Goal: Information Seeking & Learning: Learn about a topic

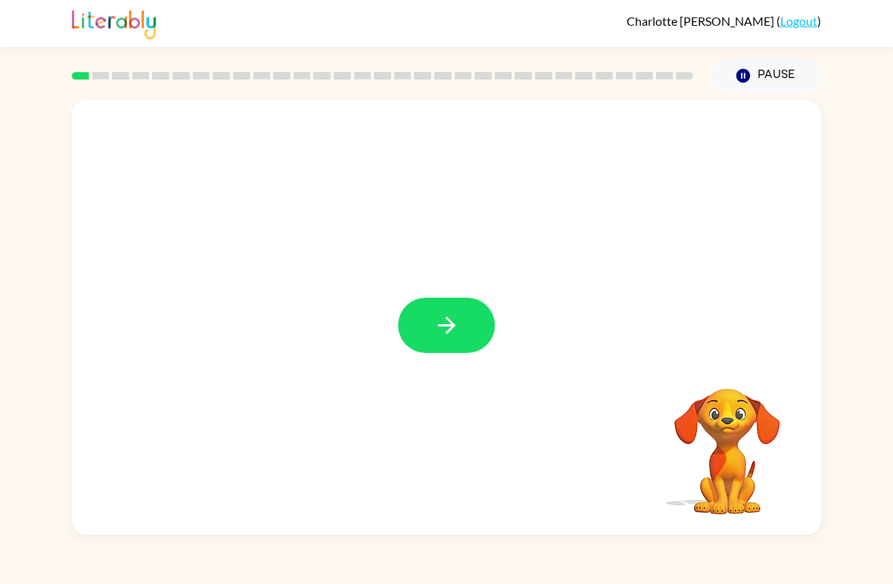
click at [448, 320] on icon "button" at bounding box center [446, 325] width 17 height 17
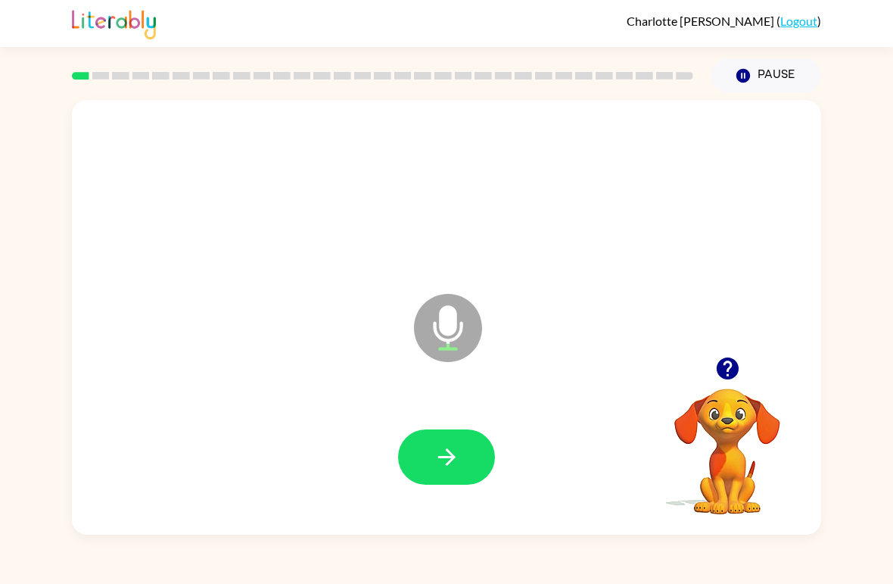
click at [449, 448] on icon "button" at bounding box center [447, 457] width 27 height 27
click at [437, 443] on button "button" at bounding box center [446, 456] width 97 height 55
click at [447, 440] on button "button" at bounding box center [446, 456] width 97 height 55
click at [434, 468] on icon "button" at bounding box center [447, 457] width 27 height 27
click at [437, 467] on icon "button" at bounding box center [447, 457] width 27 height 27
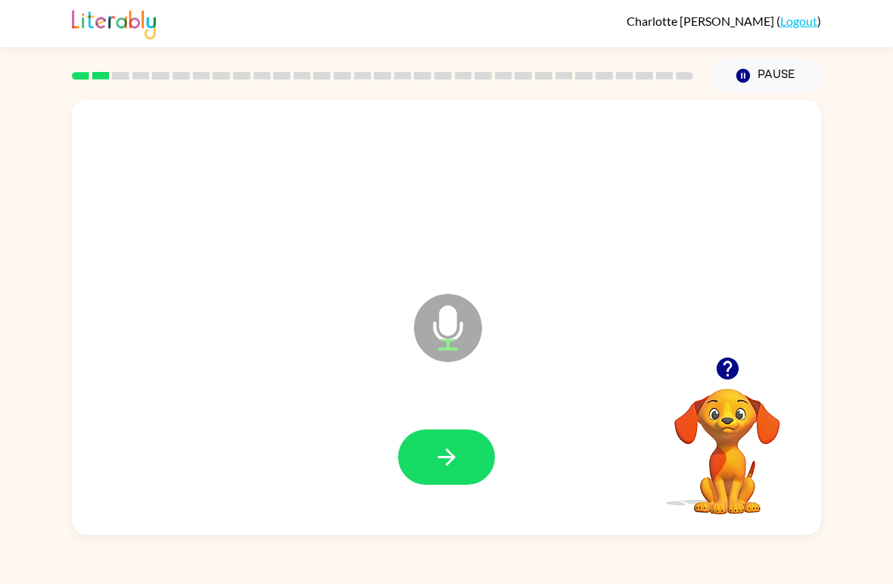
click at [441, 461] on icon "button" at bounding box center [447, 457] width 27 height 27
click at [424, 481] on button "button" at bounding box center [446, 456] width 97 height 55
click at [443, 453] on icon "button" at bounding box center [447, 457] width 27 height 27
click at [444, 444] on icon "button" at bounding box center [447, 457] width 27 height 27
click at [452, 448] on icon "button" at bounding box center [447, 457] width 27 height 27
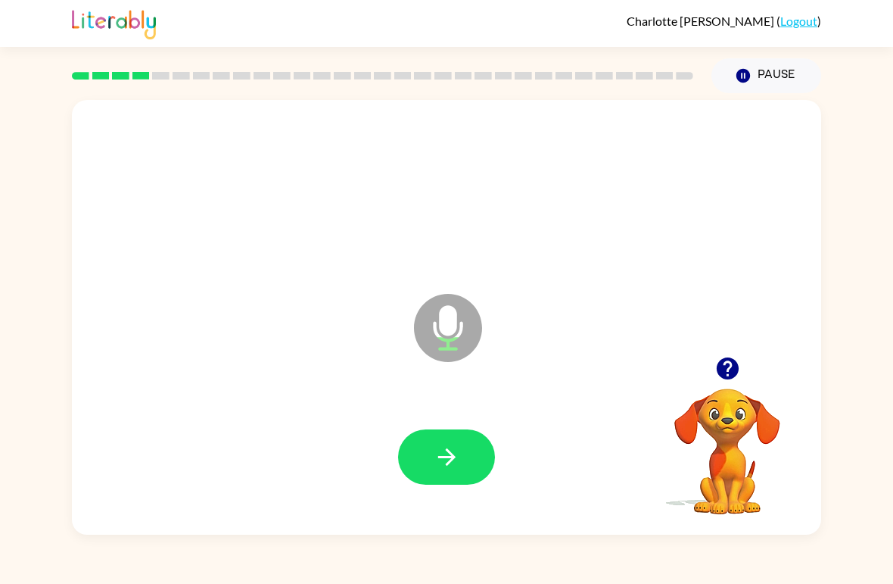
click at [447, 447] on icon "button" at bounding box center [447, 457] width 27 height 27
click at [457, 440] on button "button" at bounding box center [446, 456] width 97 height 55
click at [449, 464] on icon "button" at bounding box center [446, 456] width 17 height 17
click at [443, 467] on icon "button" at bounding box center [447, 457] width 27 height 27
click at [452, 455] on icon "button" at bounding box center [446, 456] width 17 height 17
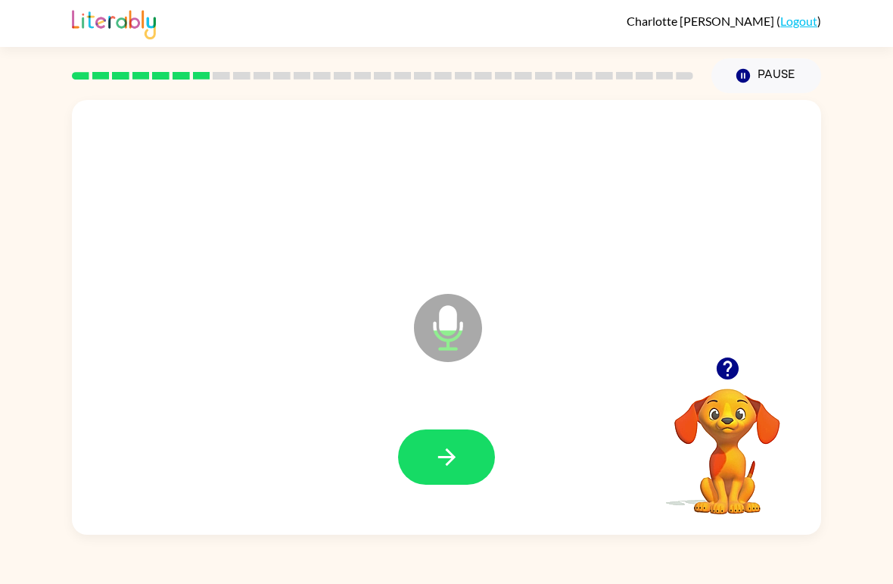
click at [452, 443] on button "button" at bounding box center [446, 456] width 97 height 55
click at [438, 467] on icon "button" at bounding box center [447, 457] width 27 height 27
click at [444, 441] on button "button" at bounding box center [446, 456] width 97 height 55
click at [443, 448] on icon "button" at bounding box center [447, 457] width 27 height 27
click at [447, 463] on icon "button" at bounding box center [447, 457] width 27 height 27
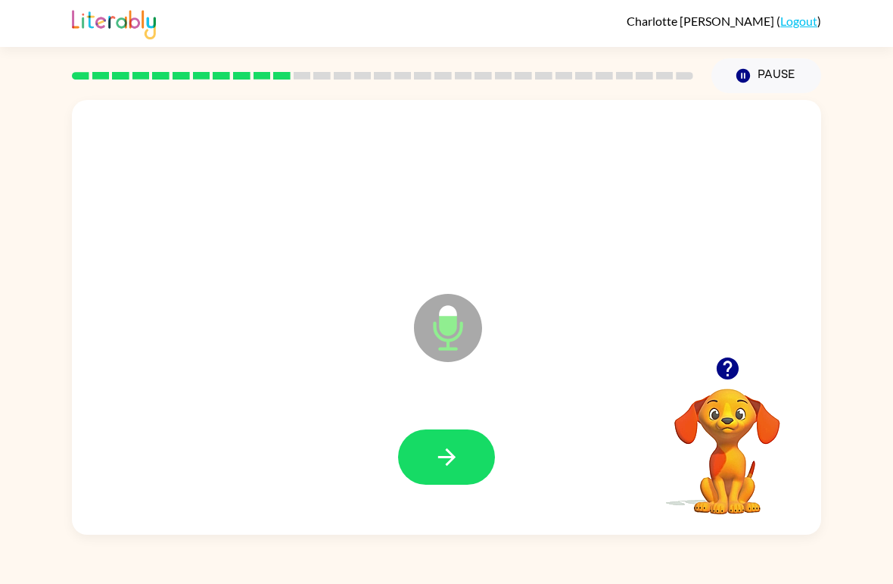
click at [440, 432] on button "button" at bounding box center [446, 456] width 97 height 55
click at [448, 448] on icon "button" at bounding box center [447, 457] width 27 height 27
click at [426, 441] on button "button" at bounding box center [446, 456] width 97 height 55
click at [444, 470] on icon "button" at bounding box center [447, 457] width 27 height 27
click at [438, 461] on icon "button" at bounding box center [447, 457] width 27 height 27
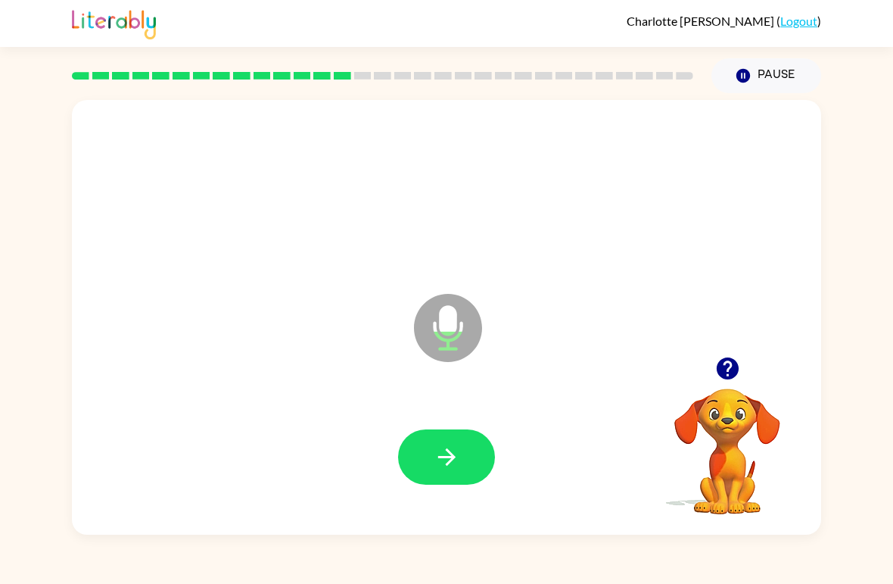
click at [449, 476] on button "button" at bounding box center [446, 456] width 97 height 55
click at [454, 457] on icon "button" at bounding box center [446, 456] width 17 height 17
click at [439, 470] on icon "button" at bounding box center [447, 457] width 27 height 27
click at [454, 451] on icon "button" at bounding box center [447, 457] width 27 height 27
click at [451, 451] on icon "button" at bounding box center [447, 457] width 27 height 27
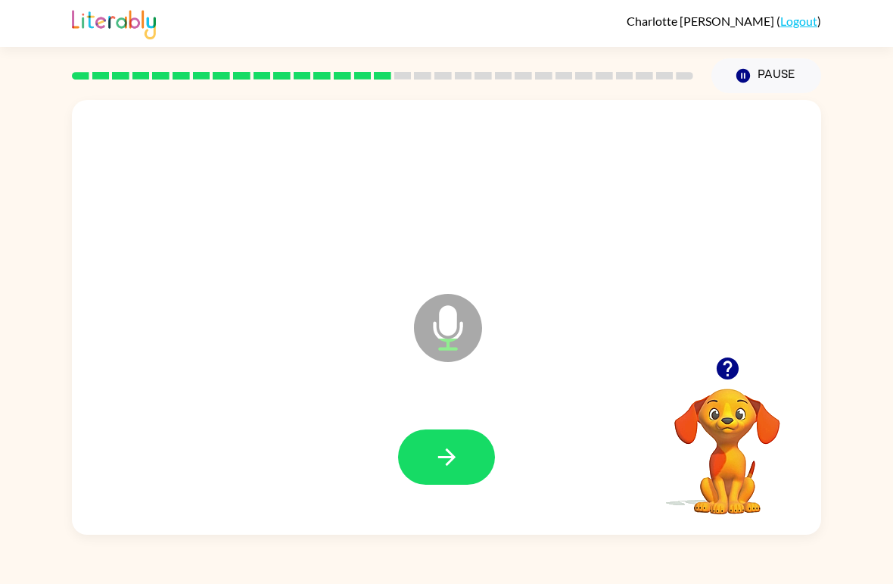
click at [430, 469] on button "button" at bounding box center [446, 456] width 97 height 55
click at [456, 442] on button "button" at bounding box center [446, 456] width 97 height 55
click at [444, 465] on icon "button" at bounding box center [447, 457] width 27 height 27
click at [460, 446] on icon "button" at bounding box center [447, 457] width 27 height 27
click at [416, 446] on button "button" at bounding box center [446, 456] width 97 height 55
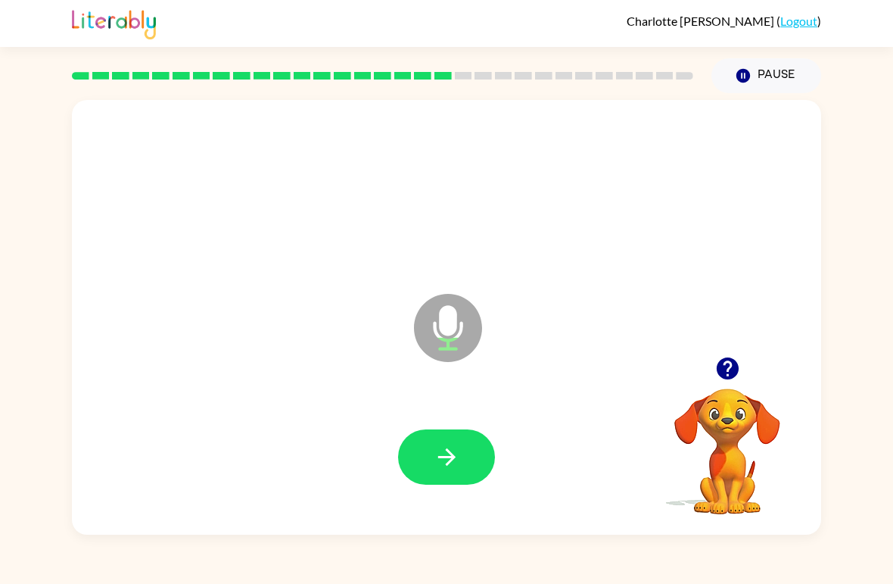
click at [447, 452] on icon "button" at bounding box center [447, 457] width 27 height 27
click at [464, 470] on button "button" at bounding box center [446, 456] width 97 height 55
click at [470, 459] on button "button" at bounding box center [446, 456] width 97 height 55
click at [470, 450] on button "button" at bounding box center [446, 456] width 97 height 55
click at [452, 454] on icon "button" at bounding box center [446, 456] width 17 height 17
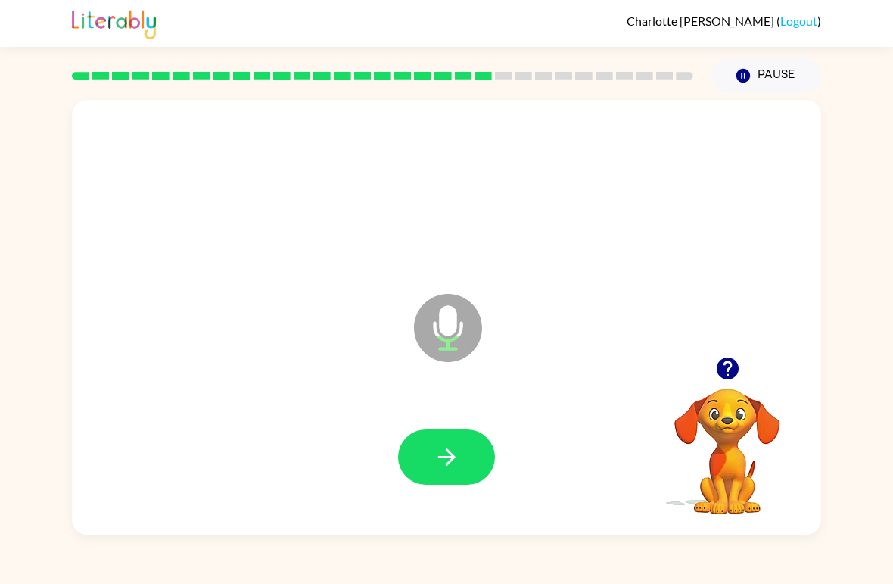
click at [482, 448] on button "button" at bounding box center [446, 456] width 97 height 55
click at [454, 470] on icon "button" at bounding box center [447, 457] width 27 height 27
click at [461, 460] on button "button" at bounding box center [446, 456] width 97 height 55
click at [443, 438] on button "button" at bounding box center [446, 456] width 97 height 55
click at [450, 457] on icon "button" at bounding box center [446, 456] width 17 height 17
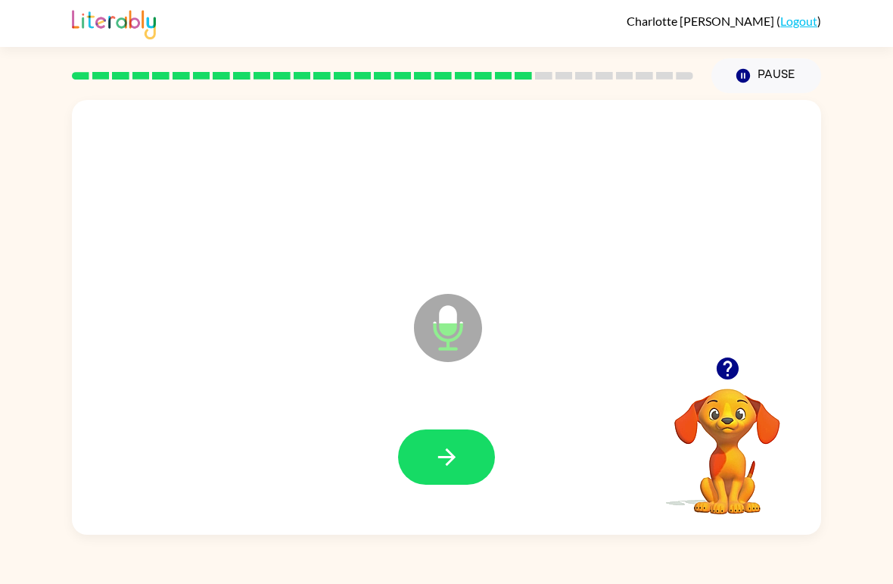
click at [434, 451] on icon "button" at bounding box center [447, 457] width 27 height 27
click at [453, 457] on icon "button" at bounding box center [446, 456] width 17 height 17
click at [426, 450] on button "button" at bounding box center [446, 456] width 97 height 55
click at [447, 448] on icon "button" at bounding box center [447, 457] width 27 height 27
click at [463, 461] on button "button" at bounding box center [446, 456] width 97 height 55
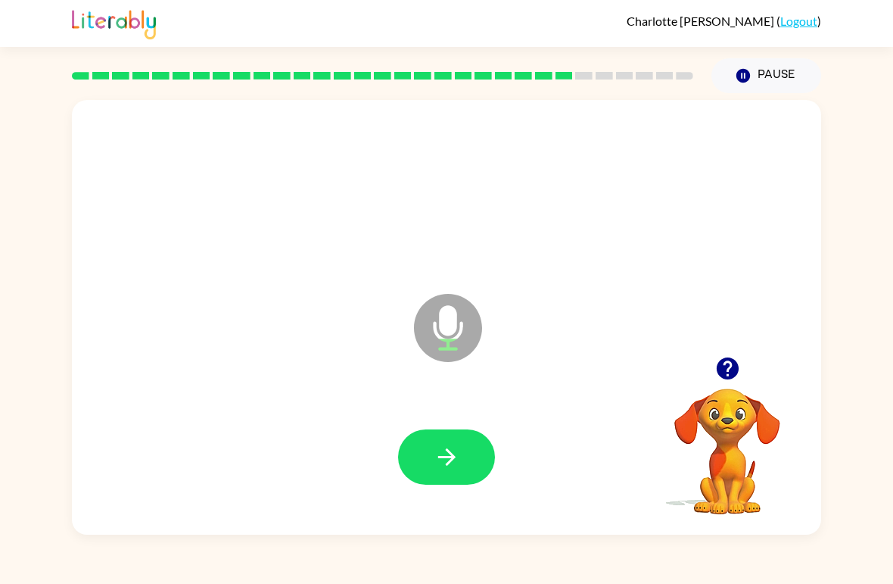
click at [480, 471] on button "button" at bounding box center [446, 456] width 97 height 55
click at [450, 469] on icon "button" at bounding box center [447, 457] width 27 height 27
click at [423, 470] on button "button" at bounding box center [446, 456] width 97 height 55
click at [453, 469] on icon "button" at bounding box center [447, 457] width 27 height 27
click at [457, 458] on icon "button" at bounding box center [447, 457] width 27 height 27
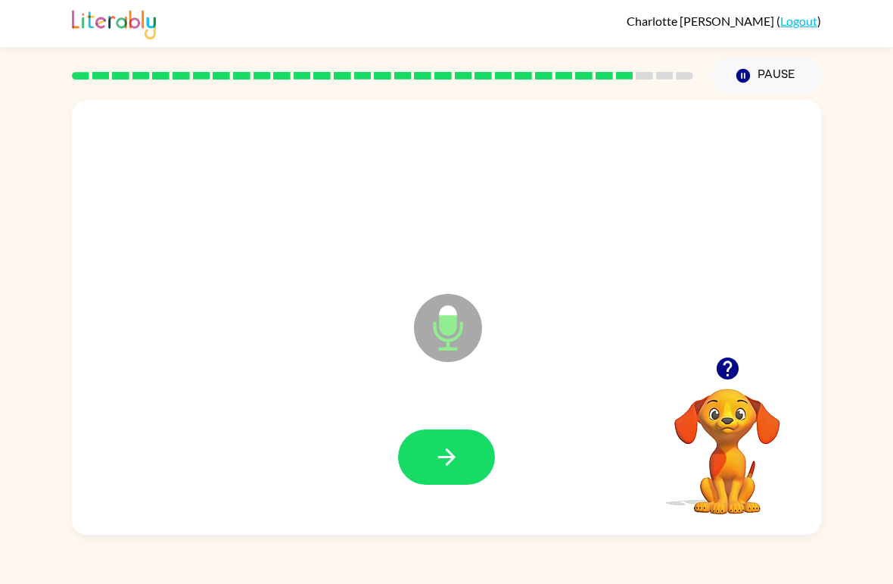
click at [462, 465] on button "button" at bounding box center [446, 456] width 97 height 55
click at [457, 460] on icon "button" at bounding box center [447, 457] width 27 height 27
click at [454, 463] on icon "button" at bounding box center [447, 457] width 27 height 27
click at [457, 456] on icon "button" at bounding box center [447, 457] width 27 height 27
click at [447, 455] on icon "button" at bounding box center [447, 457] width 27 height 27
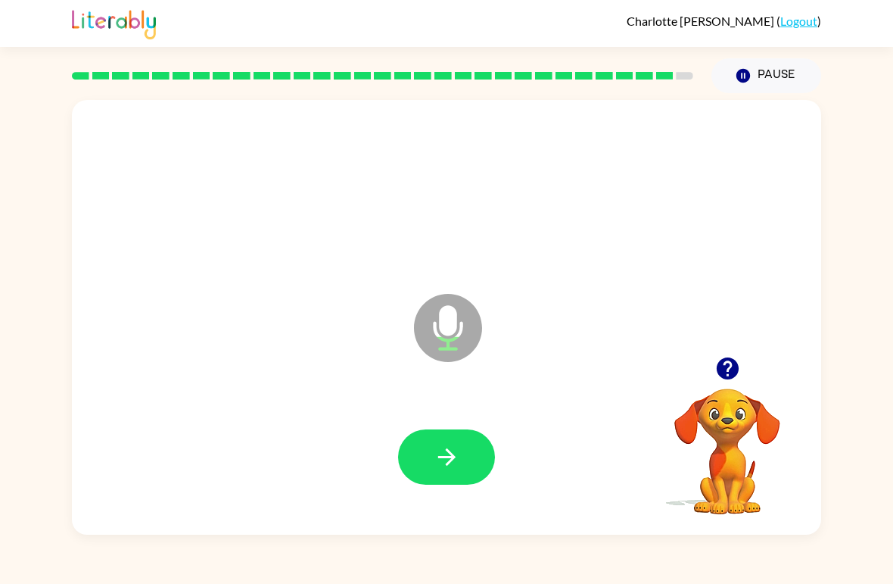
click at [463, 482] on button "button" at bounding box center [446, 456] width 97 height 55
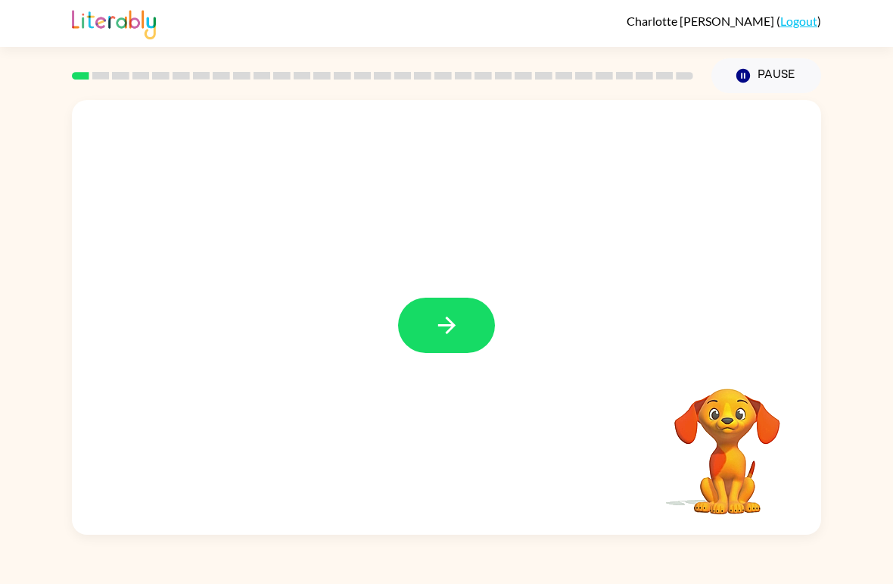
click at [465, 317] on button "button" at bounding box center [446, 325] width 97 height 55
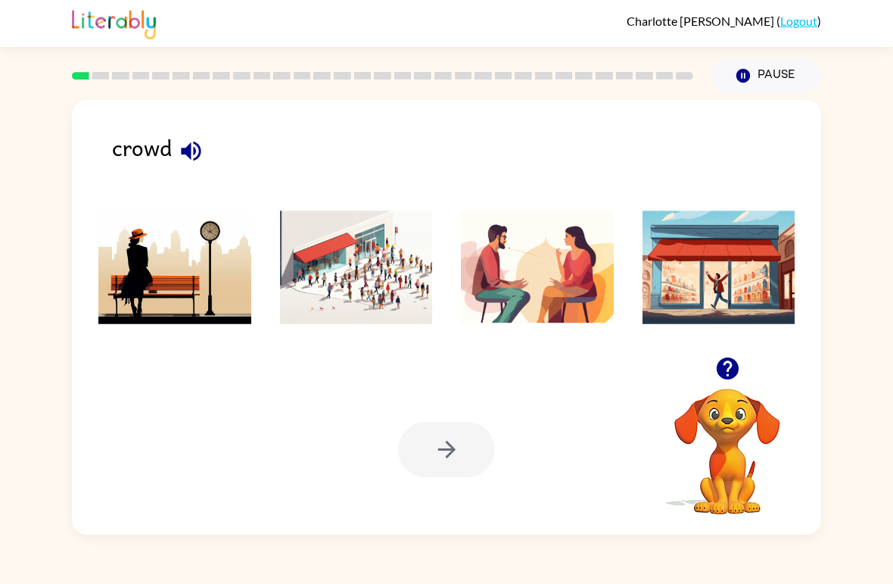
click at [360, 291] on img at bounding box center [356, 268] width 153 height 114
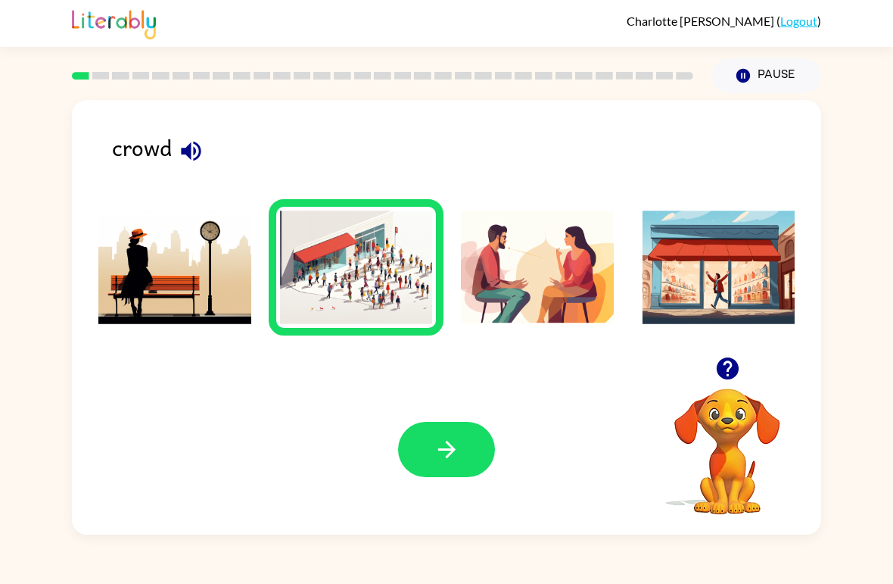
click at [459, 476] on button "button" at bounding box center [446, 449] width 97 height 55
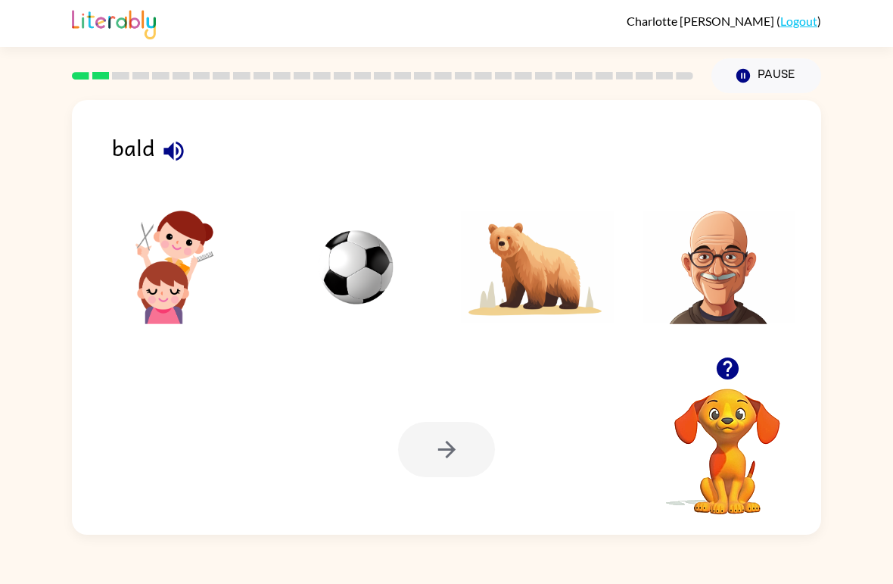
click at [720, 263] on img at bounding box center [719, 268] width 153 height 114
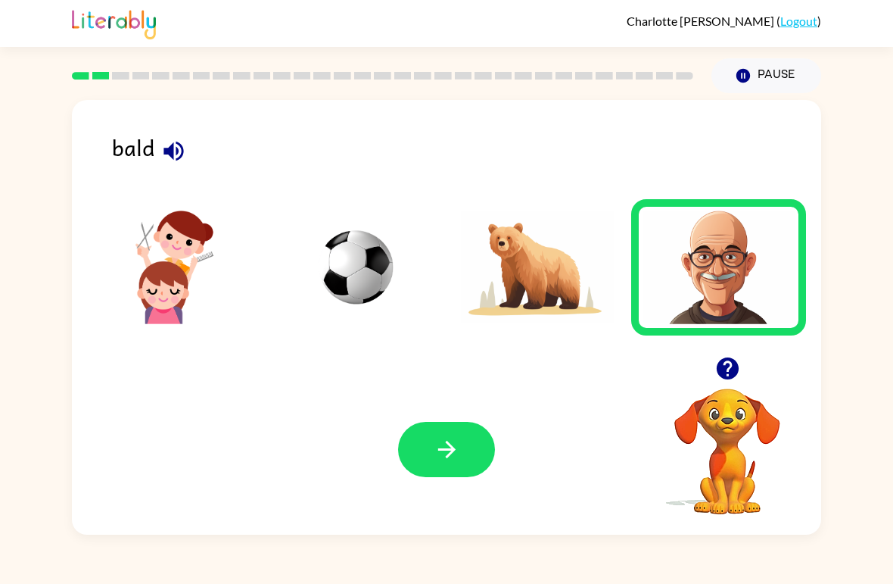
click at [446, 448] on icon "button" at bounding box center [447, 449] width 27 height 27
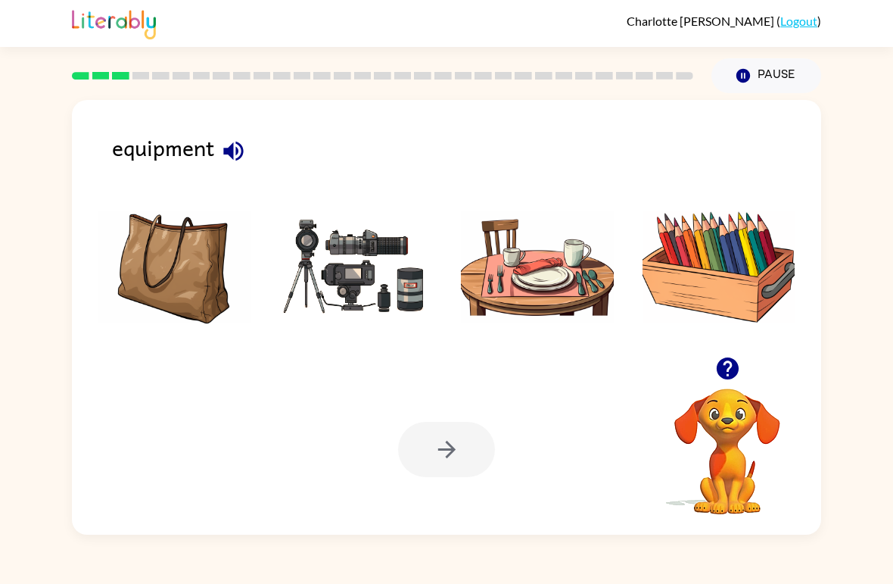
click at [407, 263] on img at bounding box center [356, 268] width 153 height 114
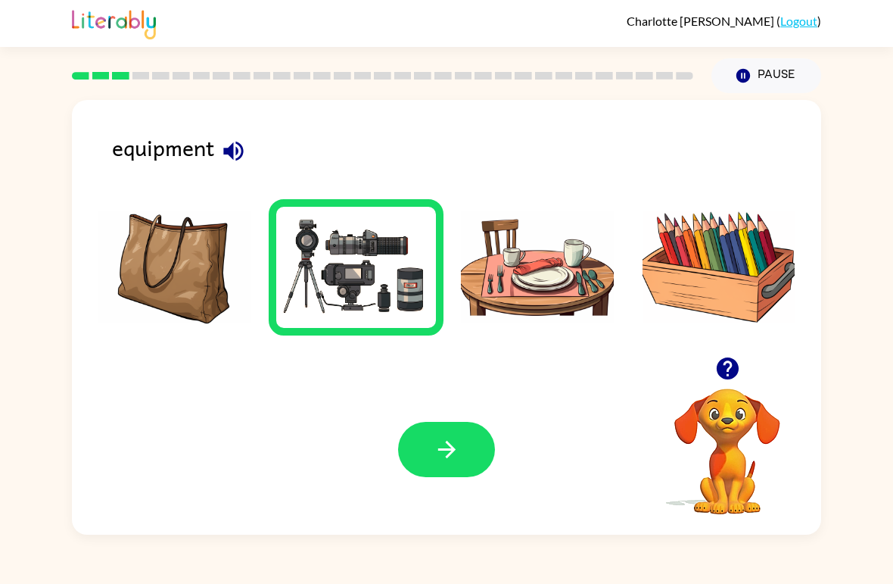
click at [463, 463] on button "button" at bounding box center [446, 449] width 97 height 55
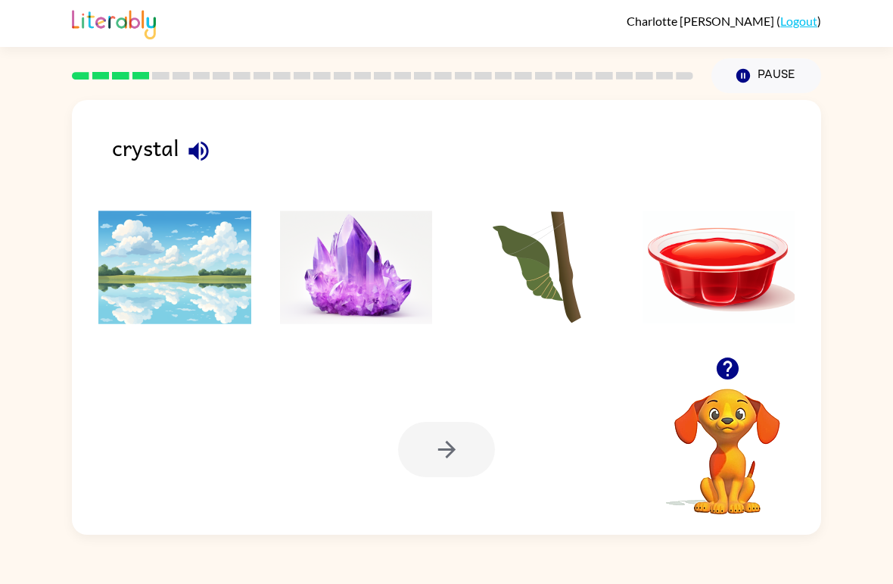
click at [335, 286] on img at bounding box center [356, 268] width 153 height 114
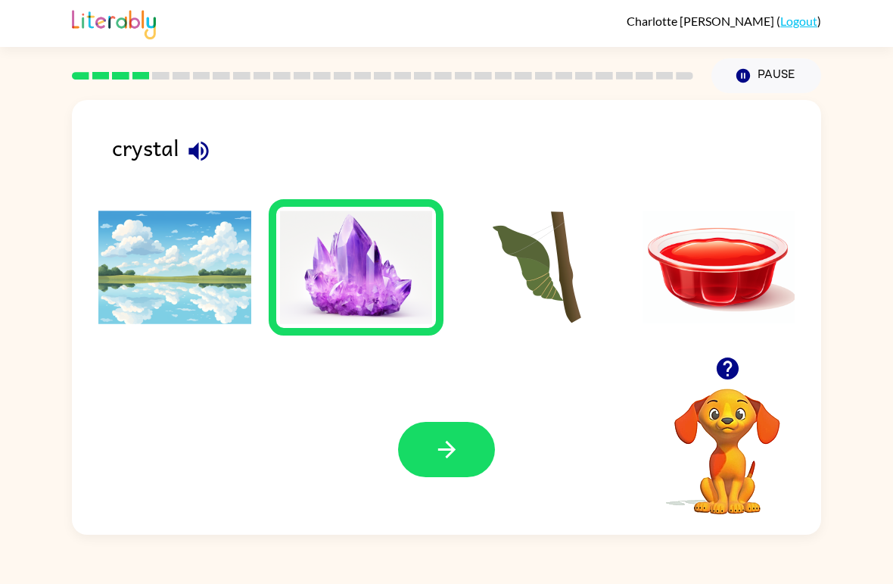
click at [448, 443] on icon "button" at bounding box center [446, 449] width 17 height 17
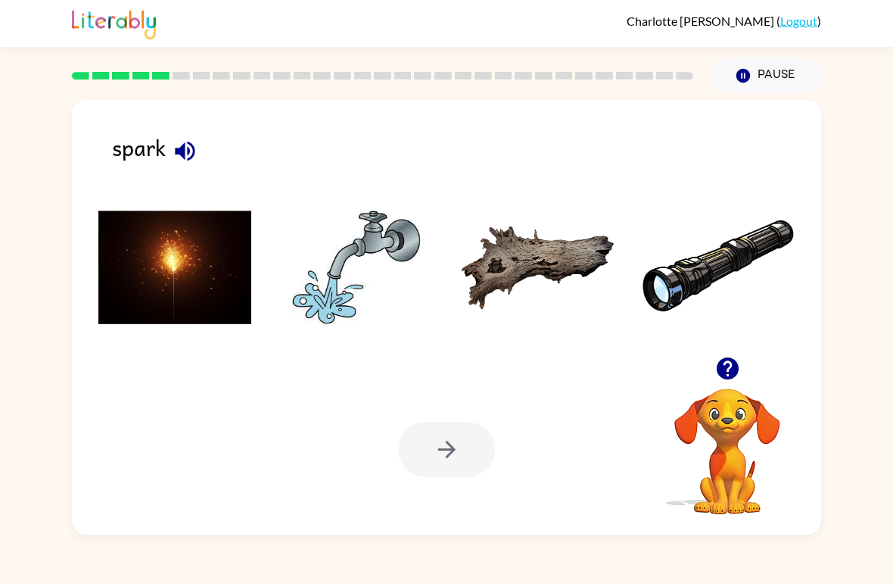
click at [208, 244] on img at bounding box center [174, 268] width 153 height 114
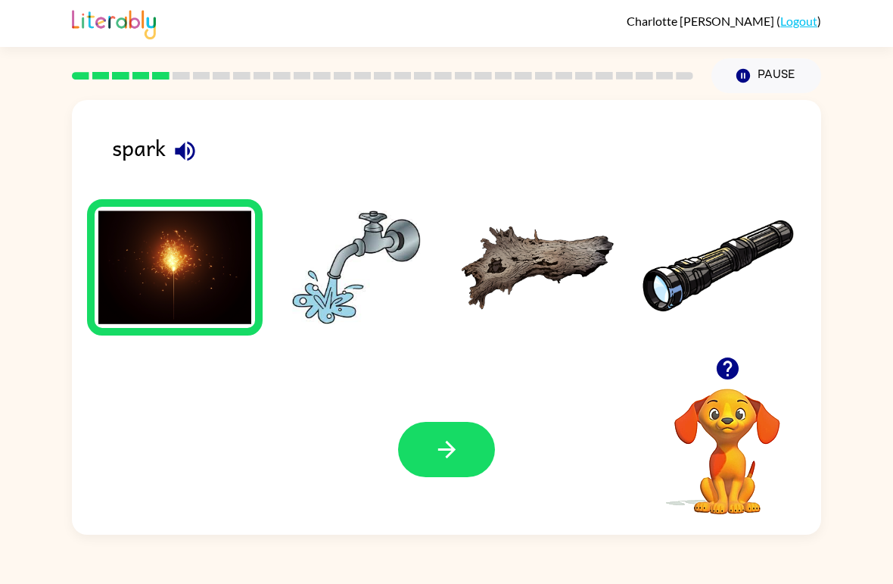
click at [448, 449] on icon "button" at bounding box center [447, 449] width 27 height 27
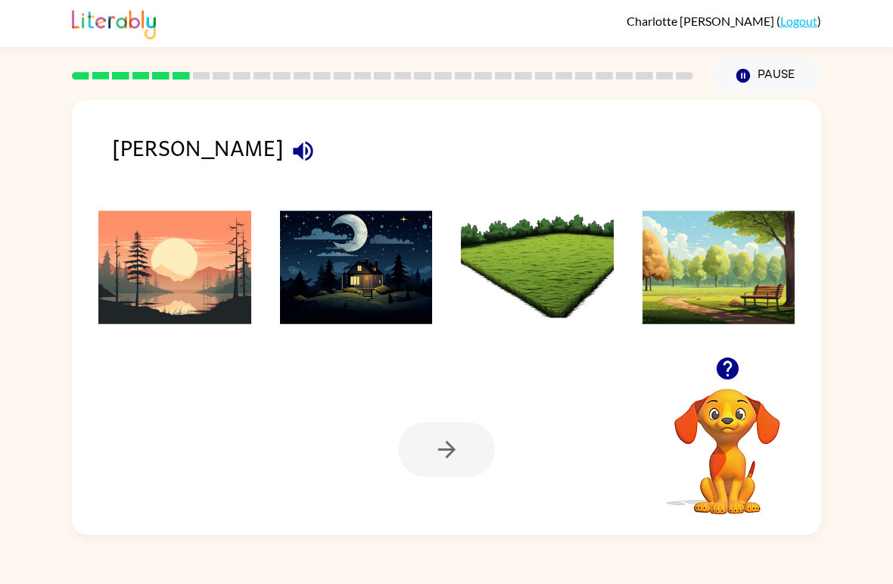
click at [165, 283] on img at bounding box center [174, 268] width 153 height 114
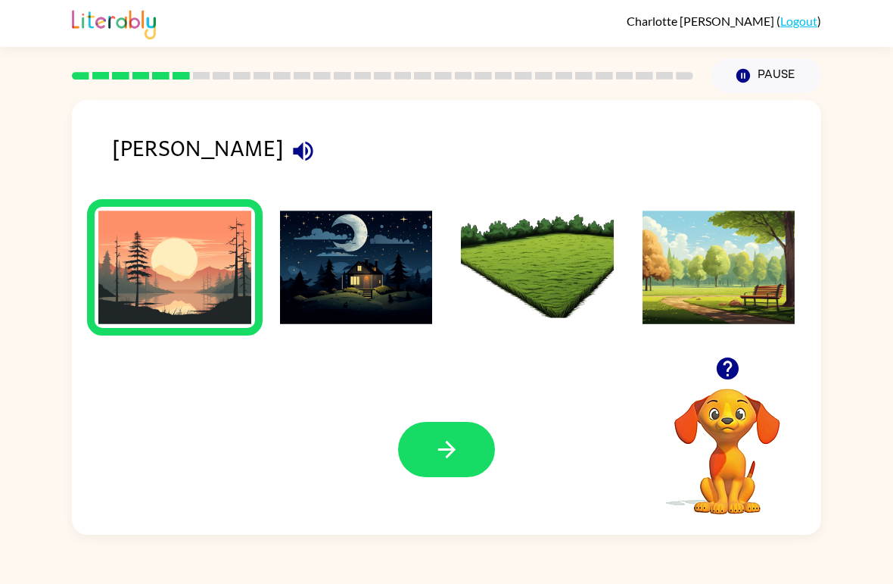
click at [458, 454] on icon "button" at bounding box center [447, 449] width 27 height 27
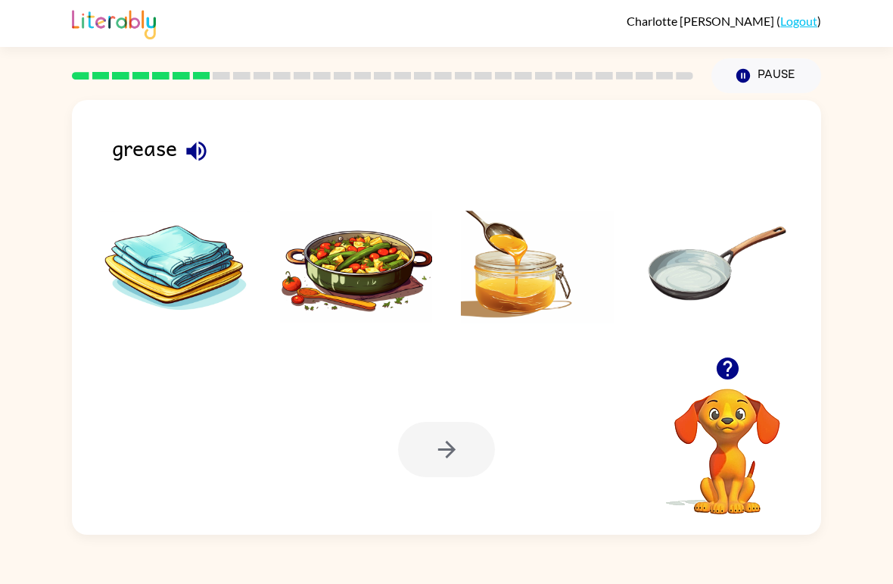
click at [722, 269] on img at bounding box center [719, 268] width 153 height 114
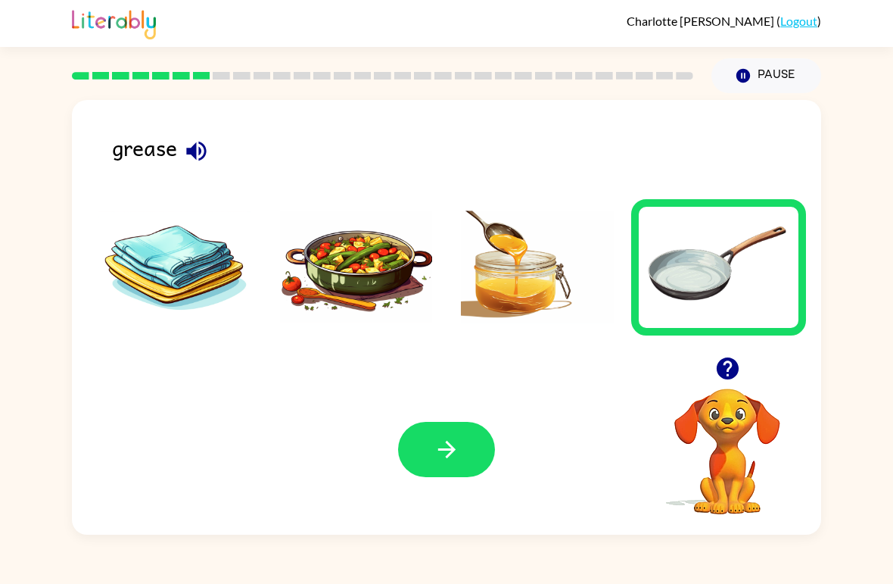
click at [452, 447] on icon "button" at bounding box center [446, 449] width 17 height 17
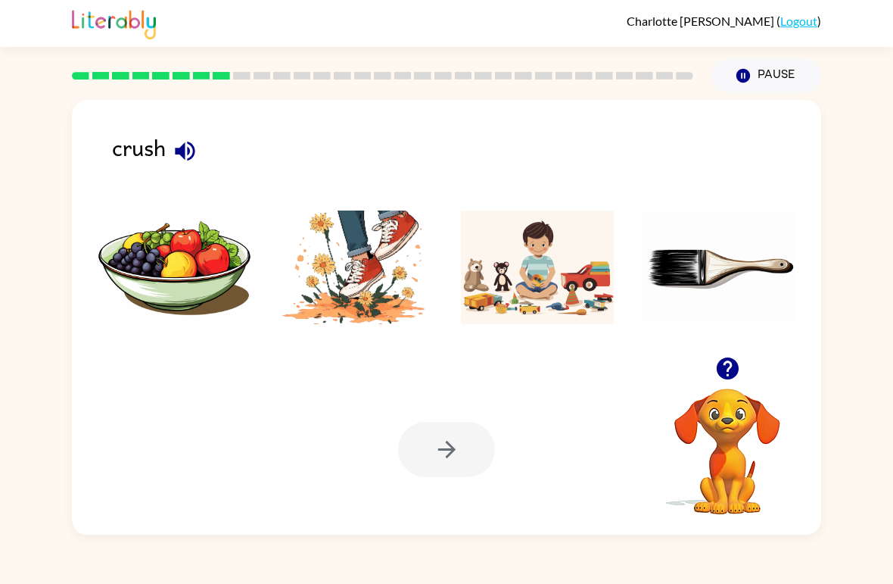
click at [372, 282] on img at bounding box center [356, 268] width 153 height 114
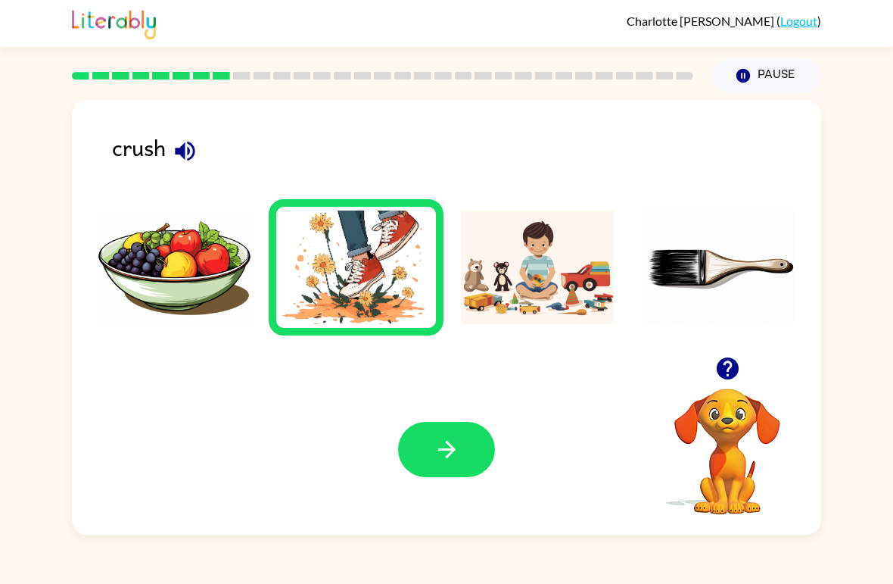
click at [454, 459] on icon "button" at bounding box center [447, 449] width 27 height 27
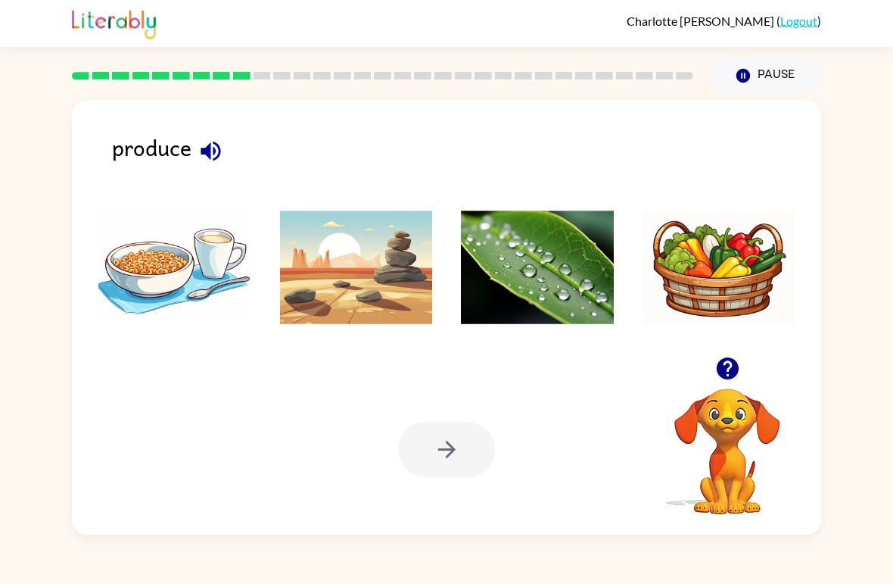
click at [567, 273] on img at bounding box center [537, 268] width 153 height 114
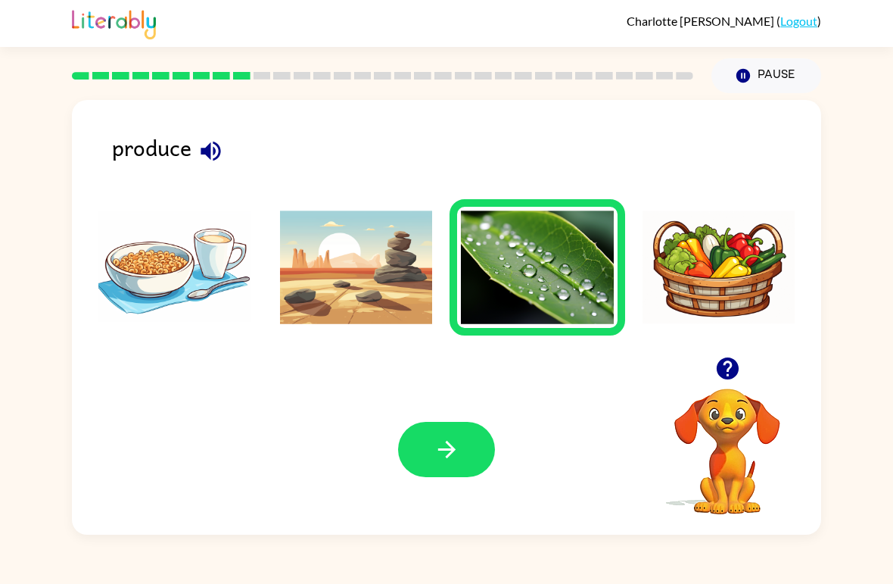
click at [448, 443] on icon "button" at bounding box center [446, 449] width 17 height 17
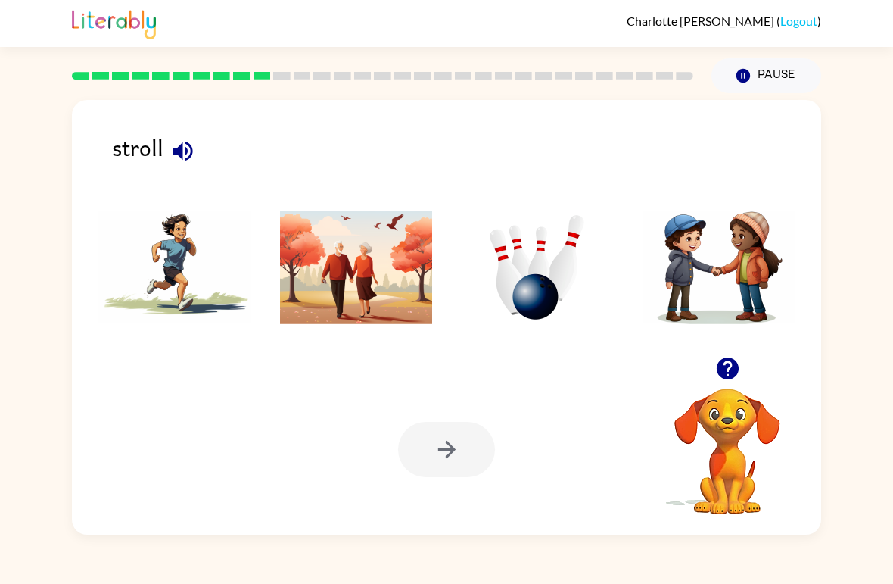
click at [367, 270] on img at bounding box center [356, 268] width 153 height 114
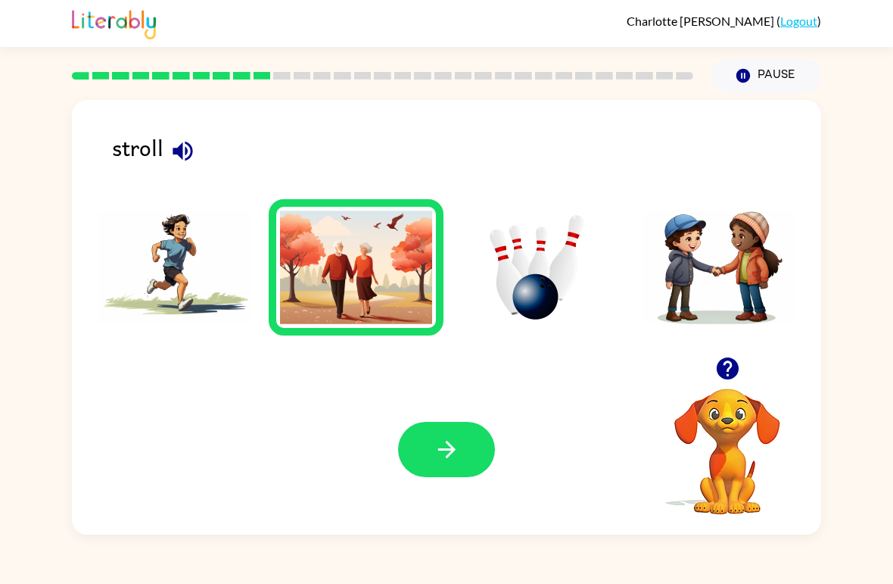
click at [423, 432] on button "button" at bounding box center [446, 449] width 97 height 55
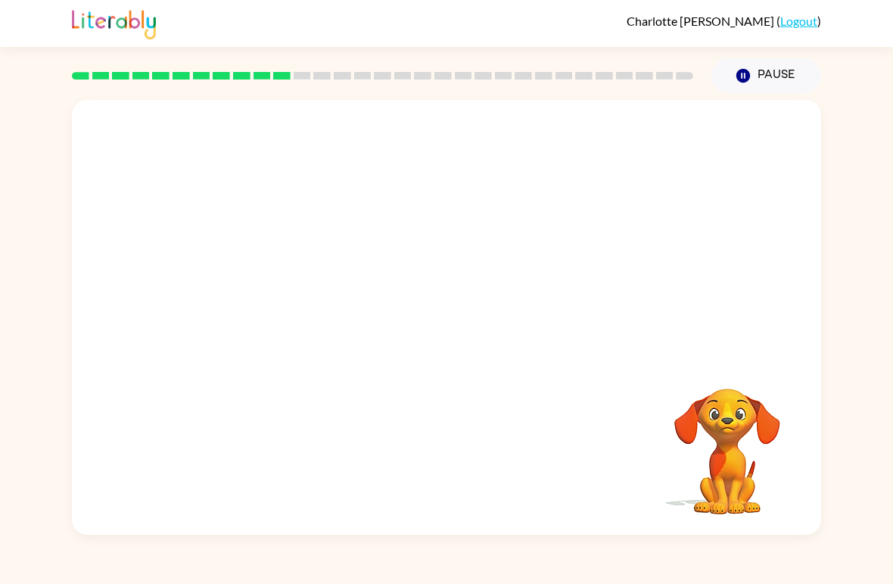
click at [264, 270] on video "Your browser must support playing .mp4 files to use Literably. Please try using…" at bounding box center [447, 228] width 750 height 257
click at [302, 293] on video "Your browser must support playing .mp4 files to use Literably. Please try using…" at bounding box center [447, 228] width 750 height 257
click at [287, 292] on video "Your browser must support playing .mp4 files to use Literably. Please try using…" at bounding box center [447, 228] width 750 height 257
click at [450, 315] on icon "button" at bounding box center [447, 325] width 27 height 27
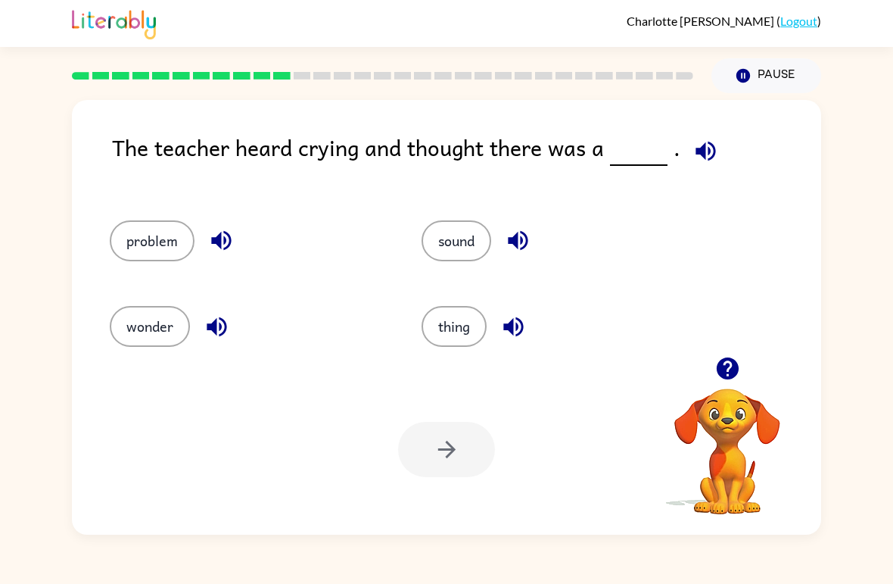
click at [137, 234] on button "problem" at bounding box center [152, 240] width 85 height 41
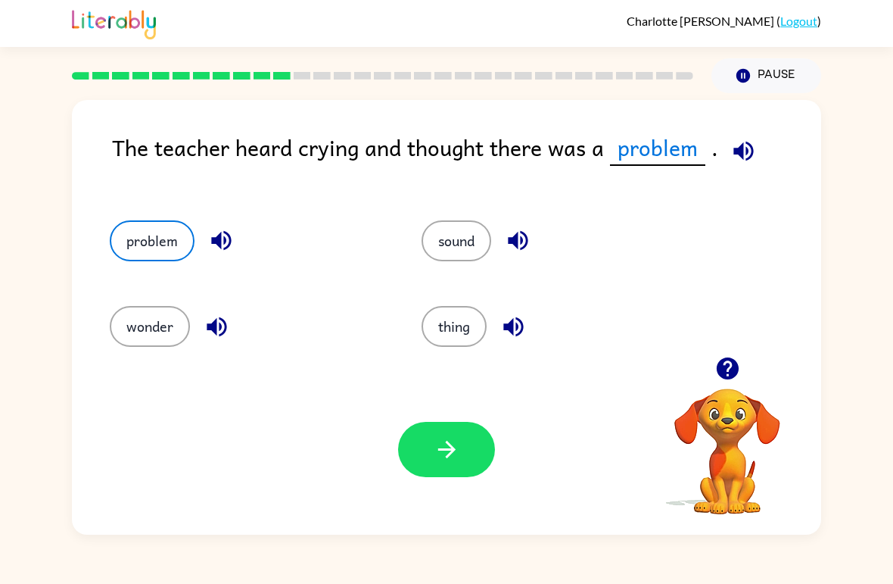
click at [438, 454] on icon "button" at bounding box center [447, 449] width 27 height 27
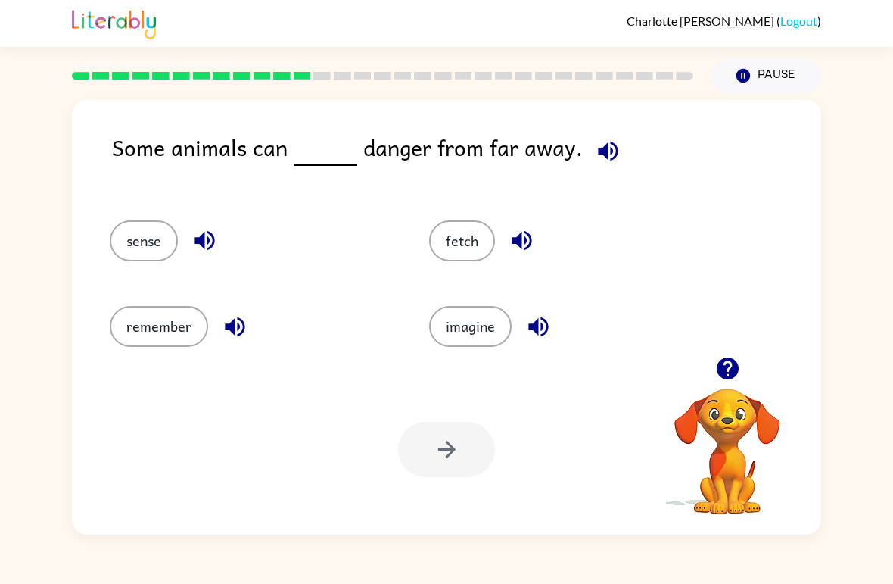
click at [118, 239] on button "sense" at bounding box center [144, 240] width 68 height 41
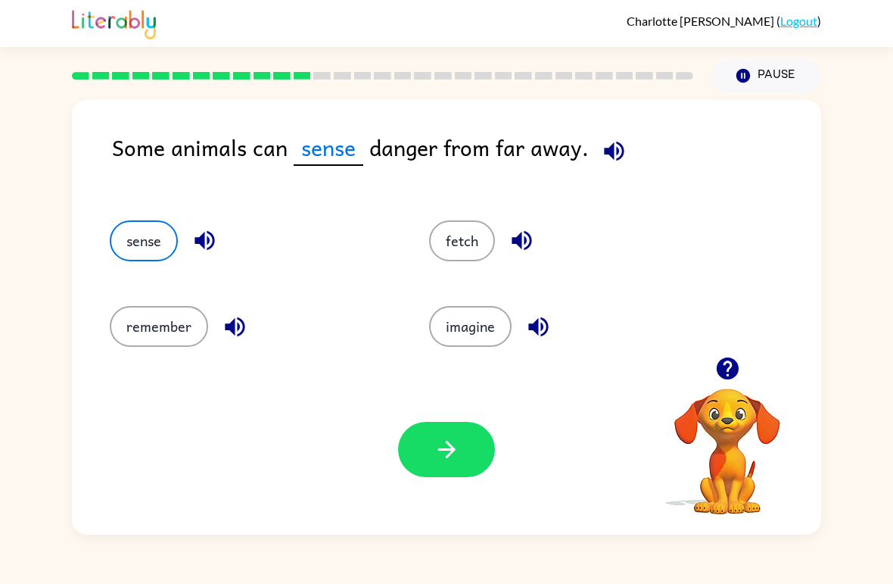
click at [457, 475] on button "button" at bounding box center [446, 449] width 97 height 55
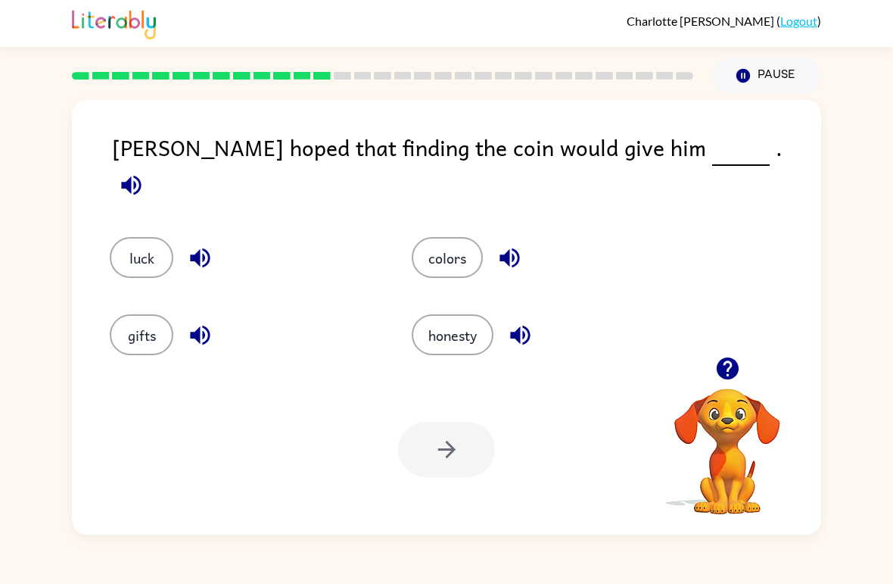
click at [143, 237] on button "luck" at bounding box center [142, 257] width 64 height 41
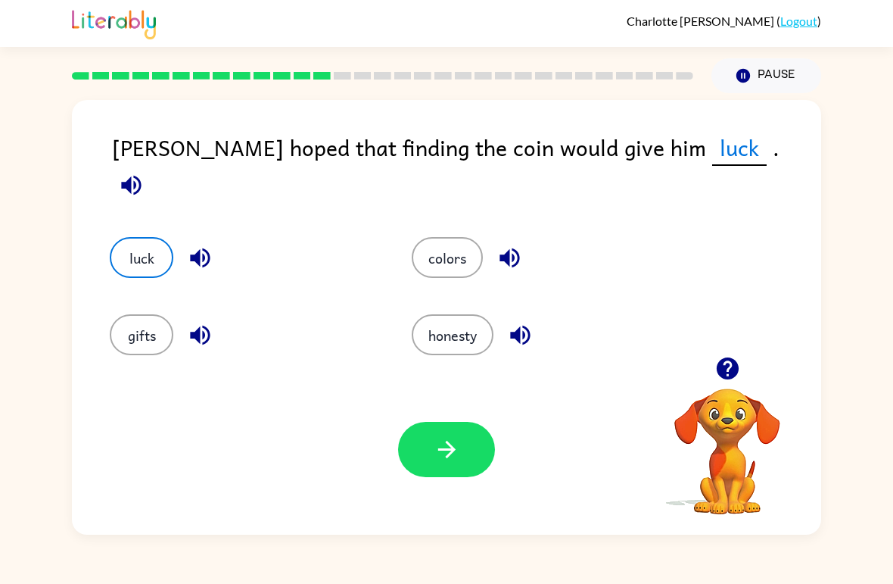
click at [443, 448] on icon "button" at bounding box center [447, 449] width 27 height 27
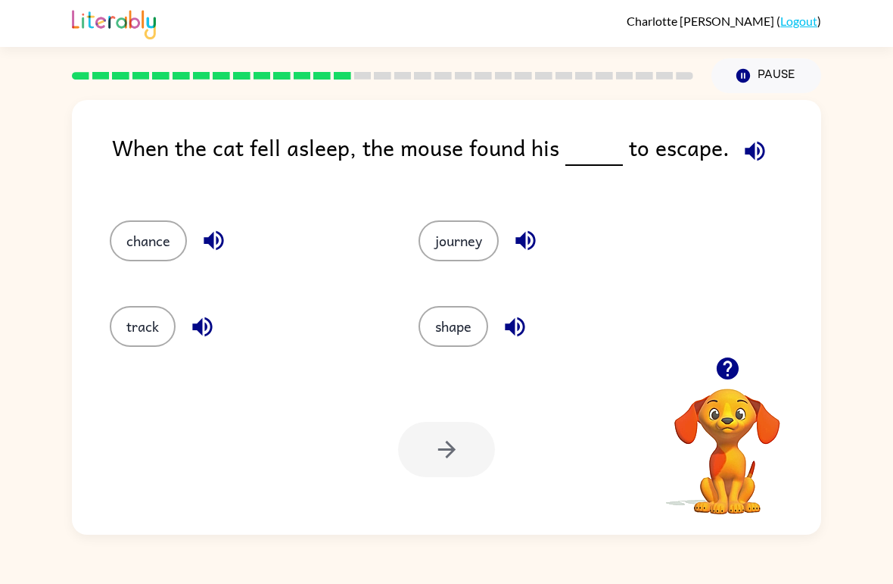
click at [159, 233] on button "chance" at bounding box center [148, 240] width 77 height 41
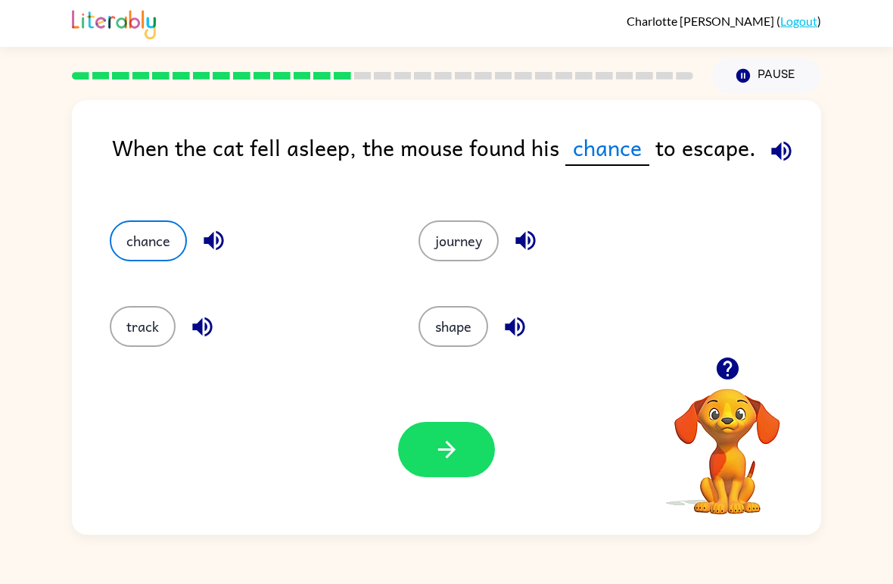
click at [463, 446] on button "button" at bounding box center [446, 449] width 97 height 55
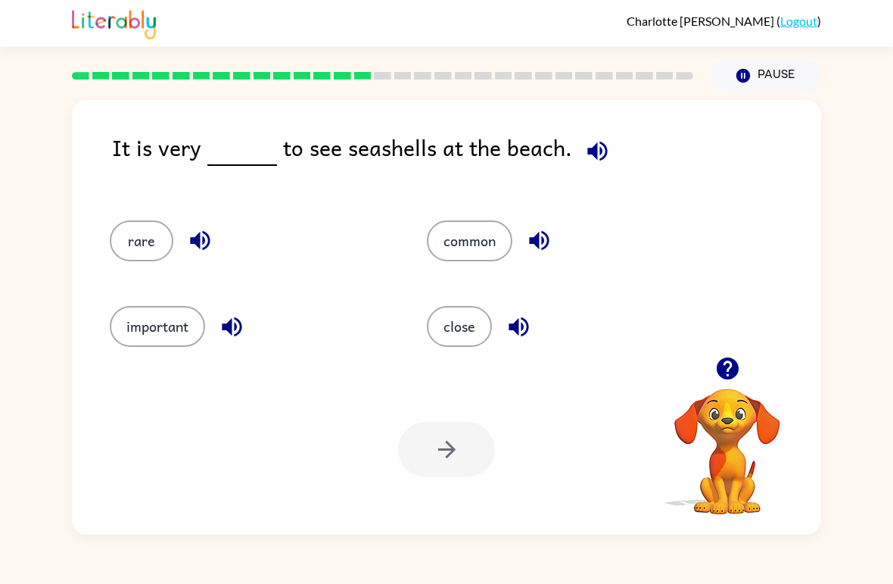
click at [481, 233] on button "common" at bounding box center [470, 240] width 86 height 41
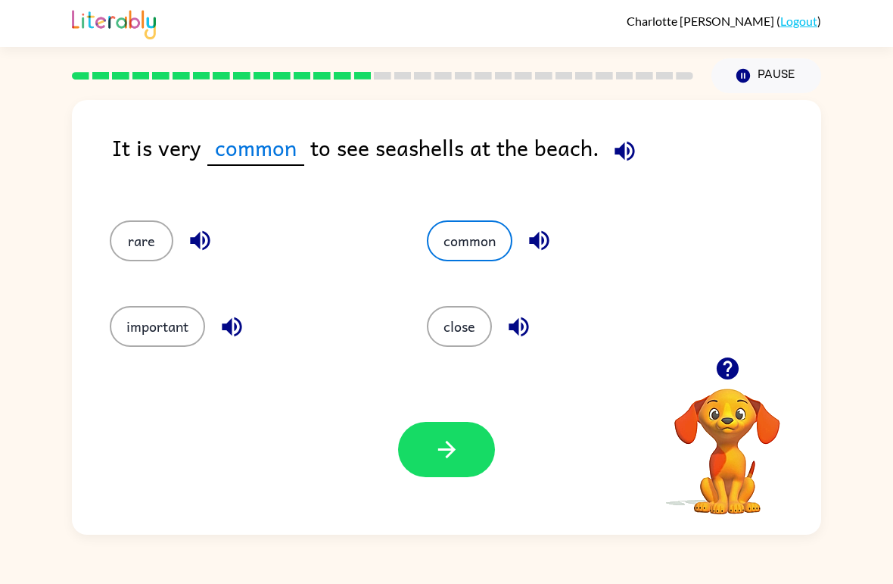
click at [457, 454] on icon "button" at bounding box center [447, 449] width 27 height 27
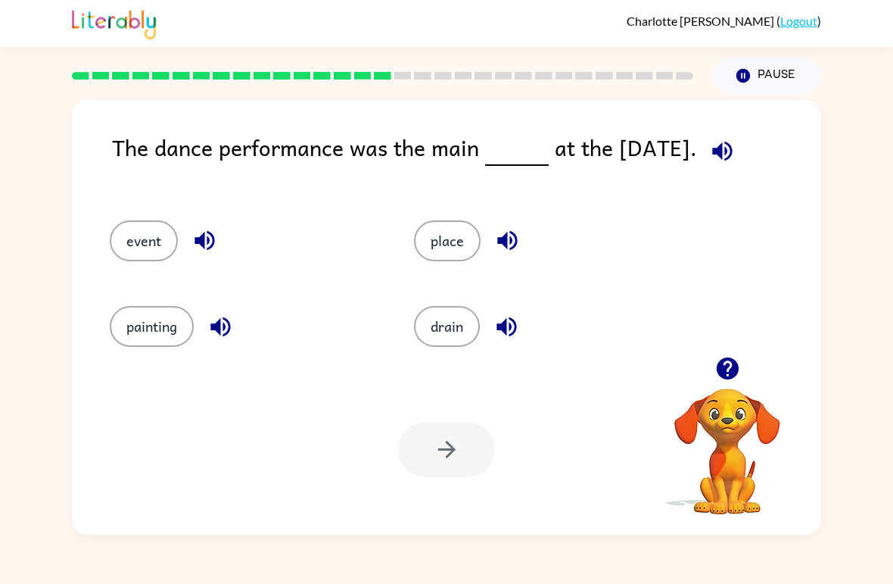
click at [146, 239] on button "event" at bounding box center [144, 240] width 68 height 41
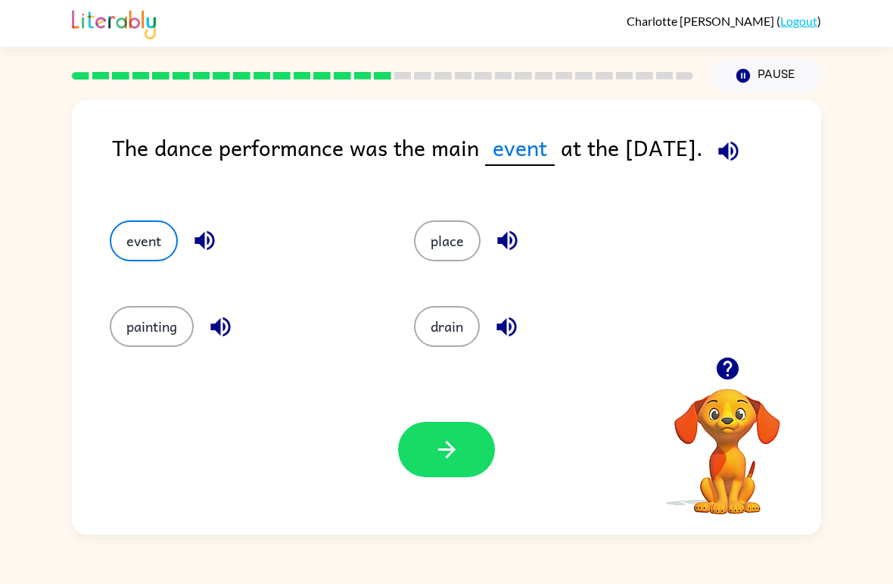
click at [459, 460] on icon "button" at bounding box center [447, 449] width 27 height 27
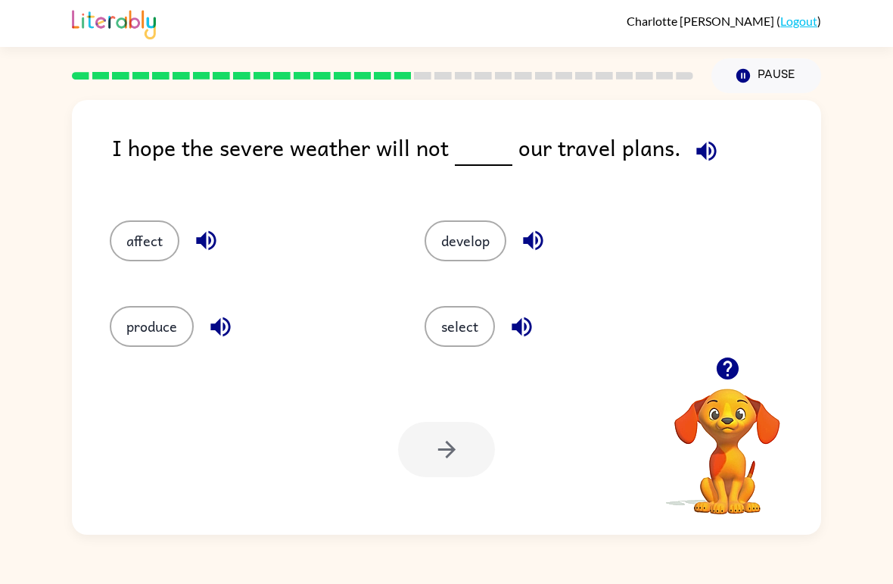
click at [130, 226] on button "affect" at bounding box center [145, 240] width 70 height 41
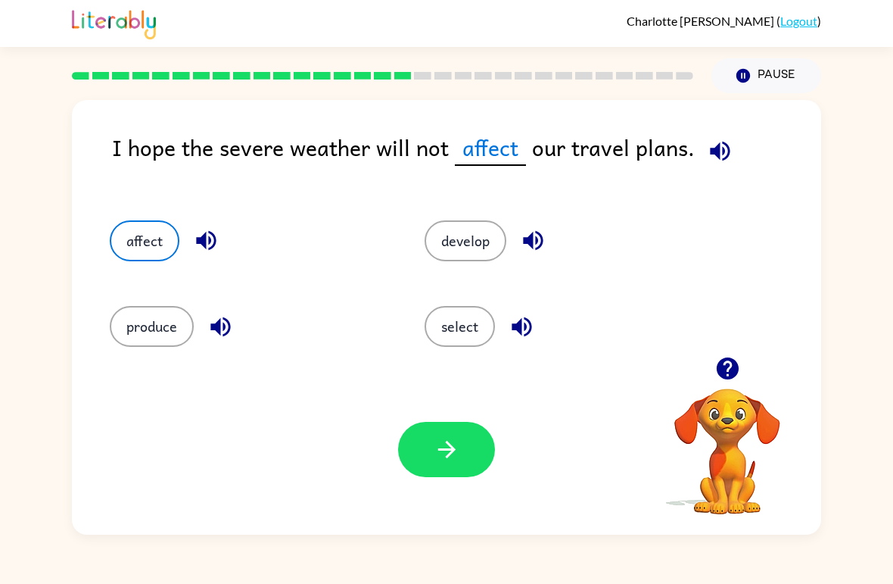
click at [469, 452] on button "button" at bounding box center [446, 449] width 97 height 55
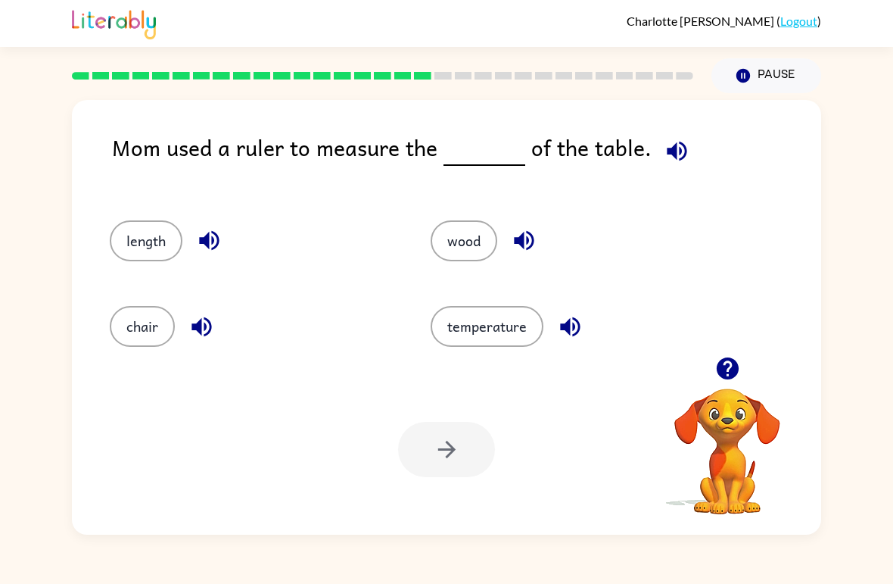
click at [144, 235] on button "length" at bounding box center [146, 240] width 73 height 41
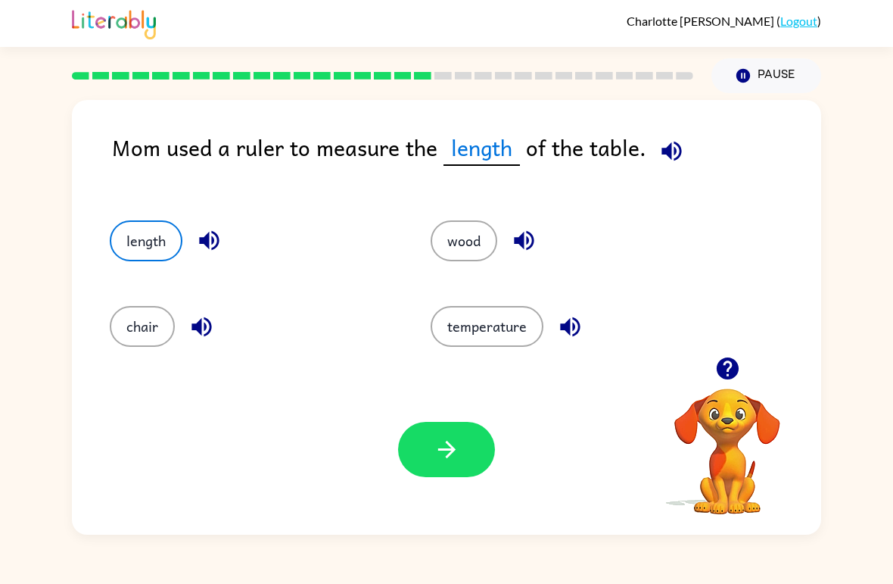
click at [473, 460] on button "button" at bounding box center [446, 449] width 97 height 55
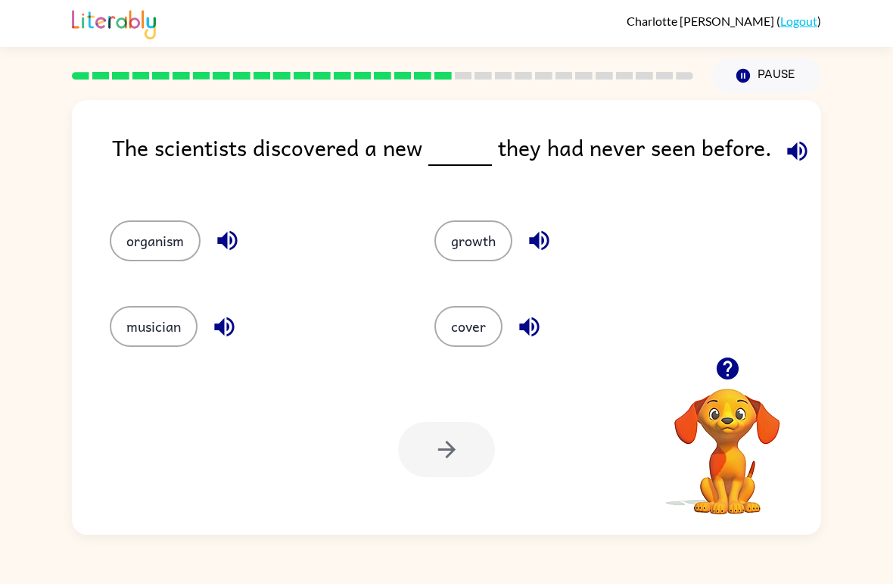
click at [170, 229] on button "organism" at bounding box center [155, 240] width 91 height 41
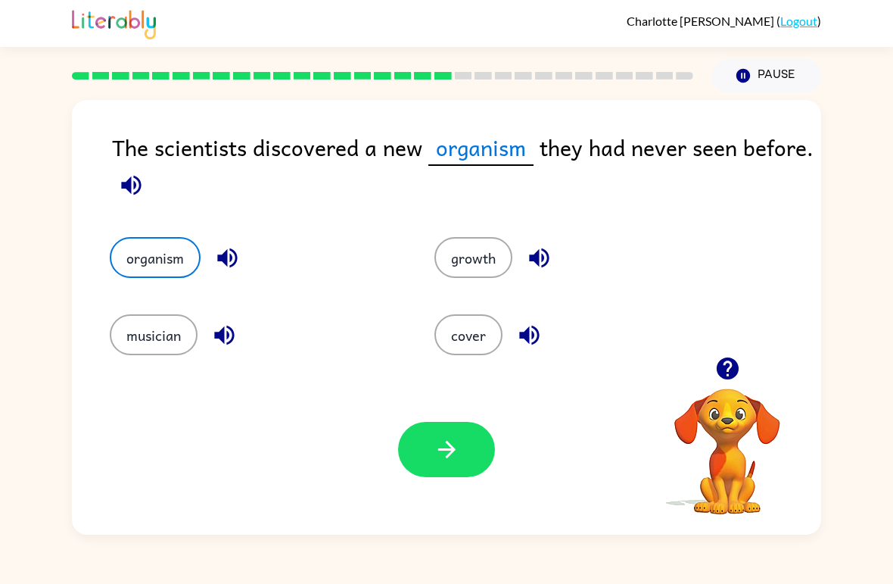
click at [462, 444] on button "button" at bounding box center [446, 449] width 97 height 55
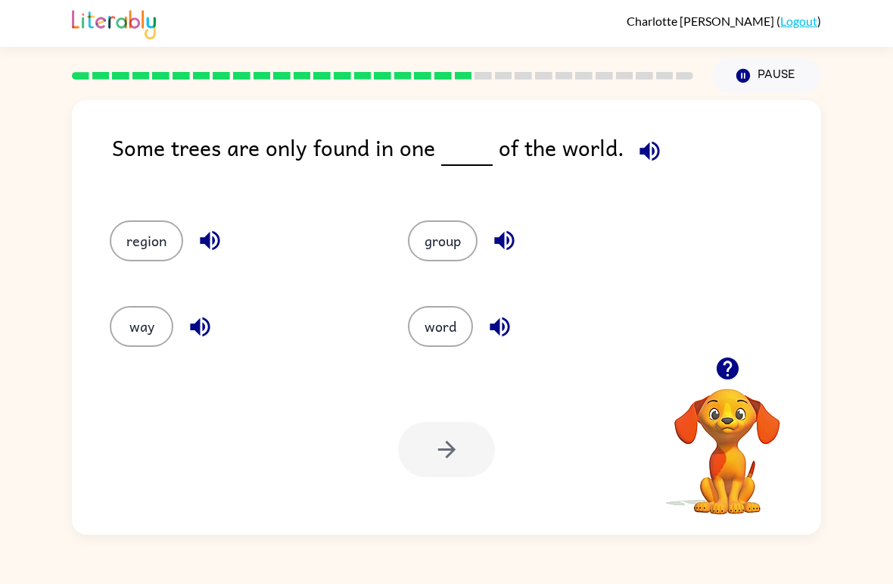
click at [147, 242] on button "region" at bounding box center [146, 240] width 73 height 41
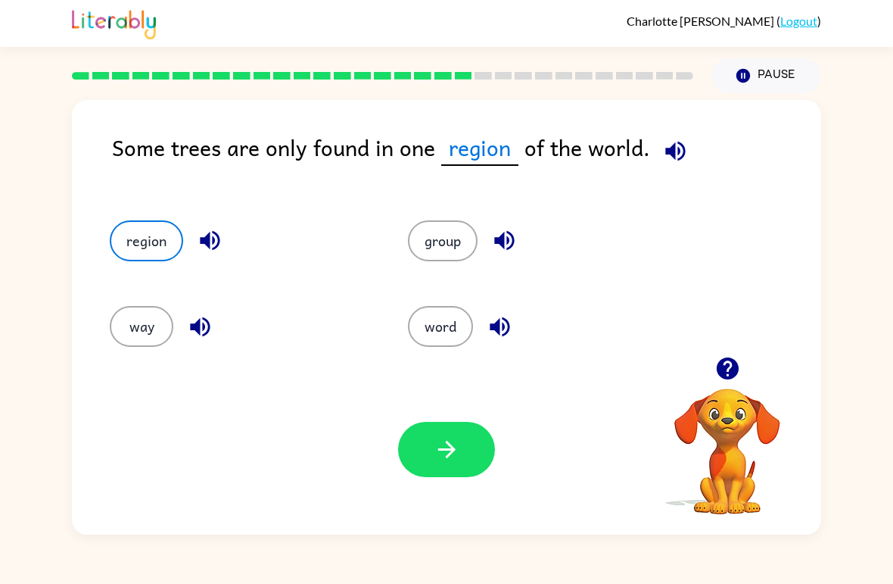
click at [442, 445] on icon "button" at bounding box center [447, 449] width 27 height 27
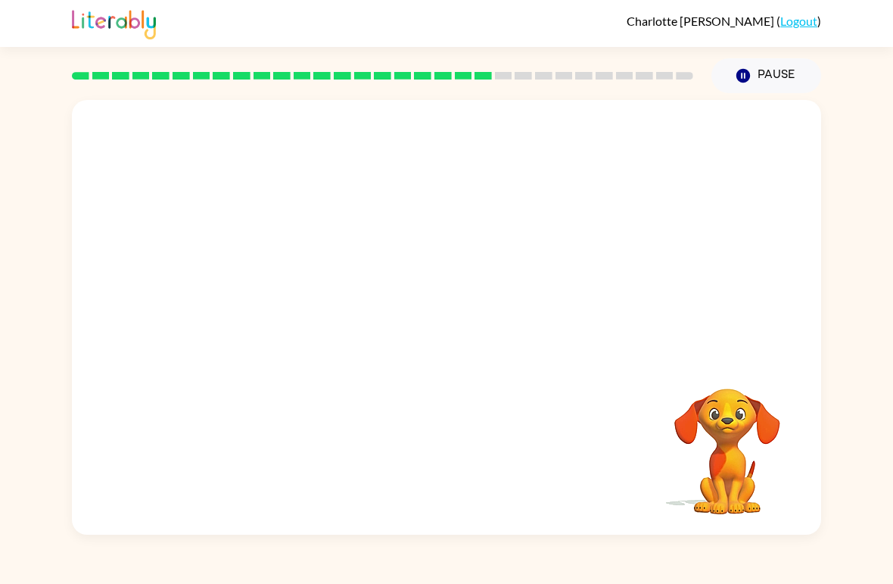
click at [306, 305] on video "Your browser must support playing .mp4 files to use Literably. Please try using…" at bounding box center [447, 228] width 750 height 257
click at [454, 326] on icon "button" at bounding box center [446, 325] width 17 height 17
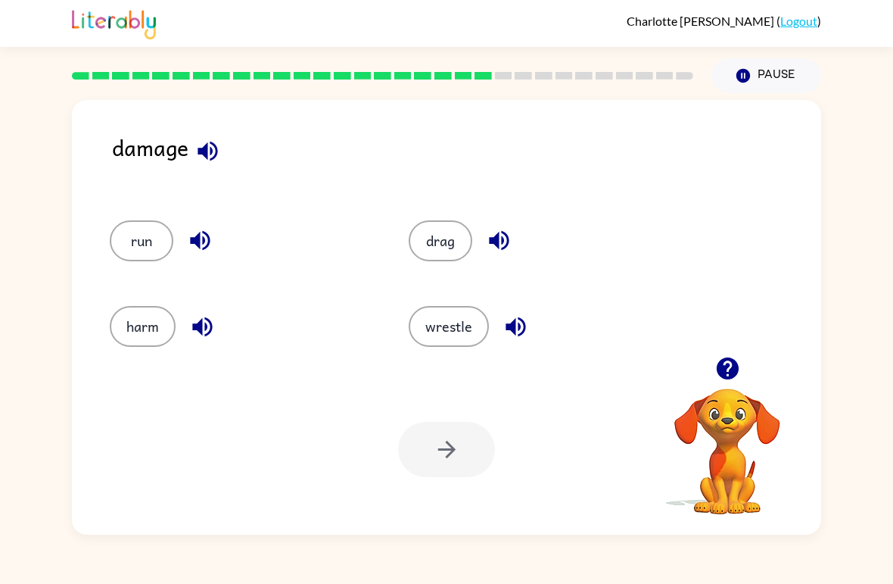
click at [159, 308] on button "harm" at bounding box center [143, 326] width 66 height 41
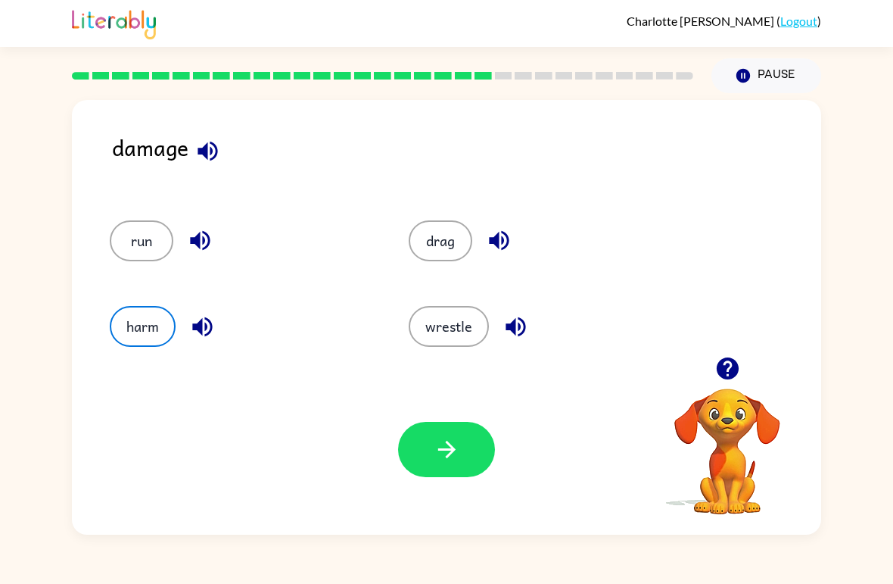
click at [435, 465] on button "button" at bounding box center [446, 449] width 97 height 55
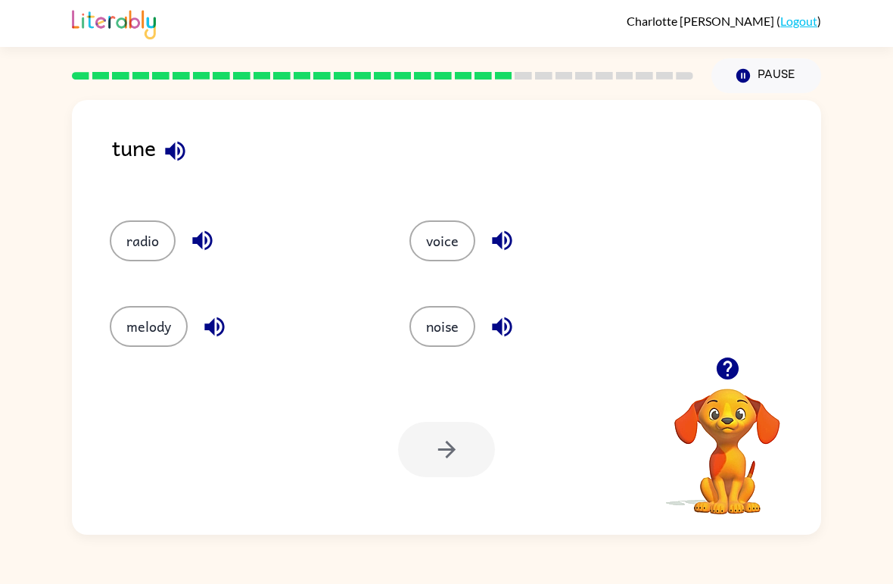
click at [459, 466] on div at bounding box center [446, 449] width 97 height 55
click at [460, 465] on div at bounding box center [446, 449] width 97 height 55
click at [135, 239] on button "radio" at bounding box center [143, 240] width 66 height 41
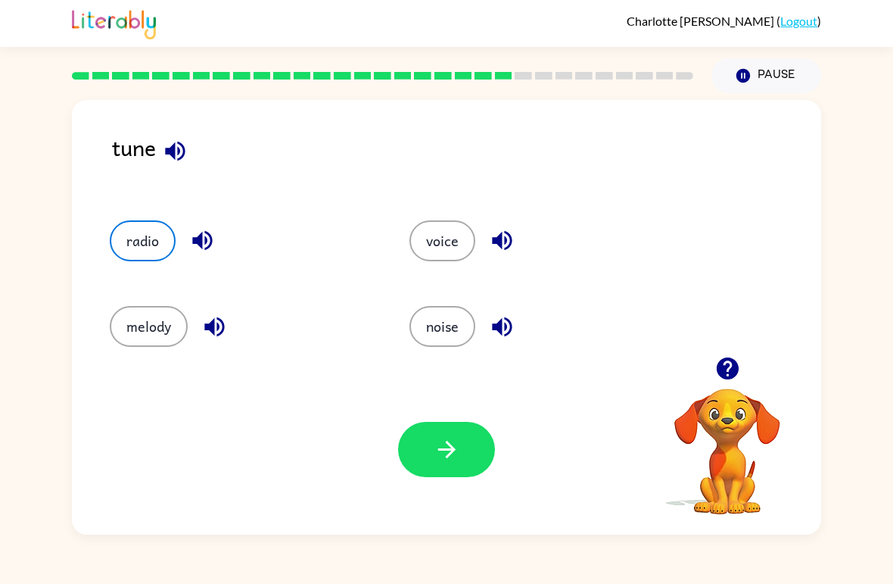
click at [144, 318] on button "melody" at bounding box center [149, 326] width 78 height 41
click at [148, 237] on button "radio" at bounding box center [143, 240] width 66 height 41
click at [120, 310] on button "melody" at bounding box center [149, 326] width 78 height 41
click at [448, 329] on button "noise" at bounding box center [443, 326] width 66 height 41
click at [444, 439] on icon "button" at bounding box center [447, 449] width 27 height 27
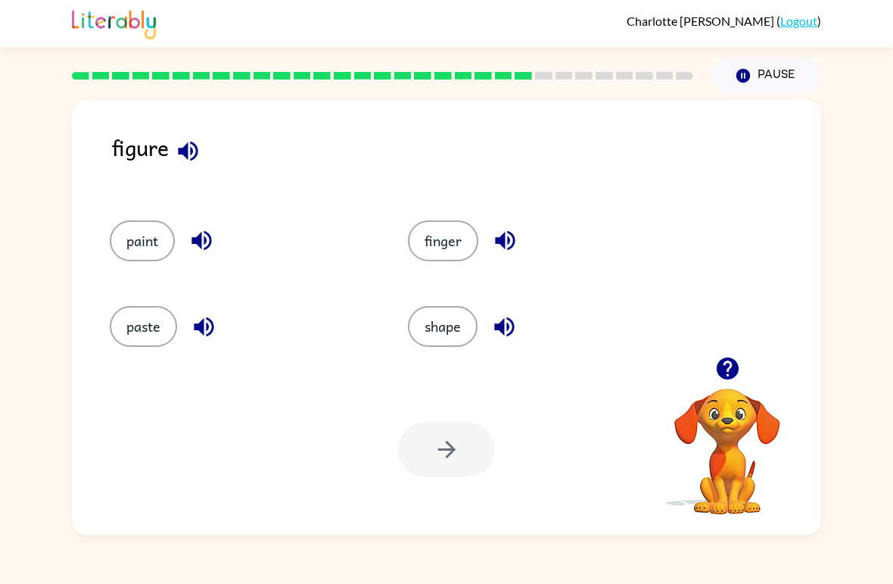
click at [448, 322] on button "shape" at bounding box center [443, 326] width 70 height 41
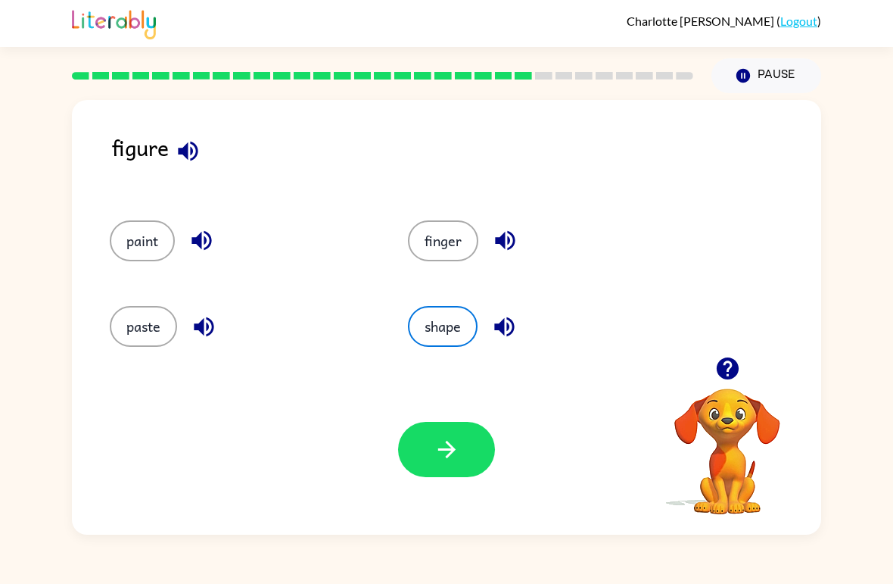
click at [450, 443] on icon "button" at bounding box center [447, 449] width 27 height 27
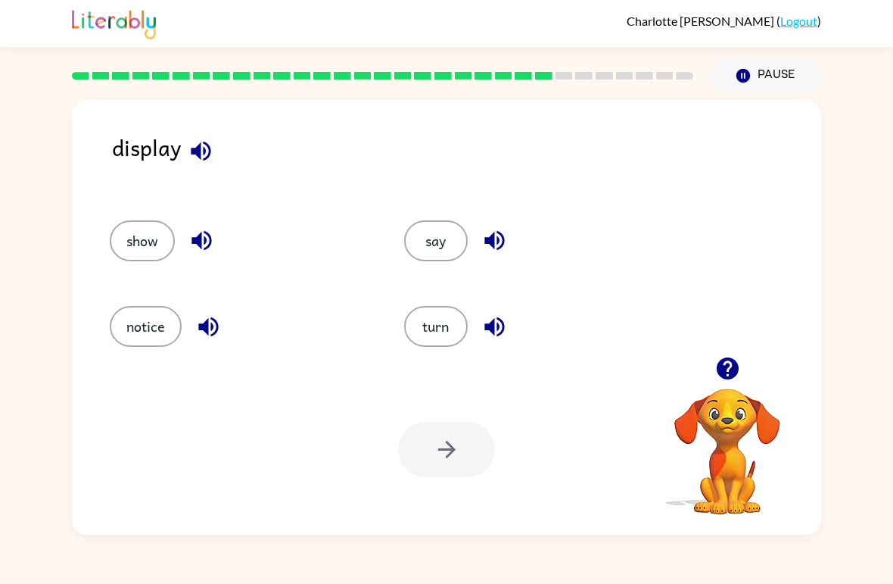
click at [146, 224] on button "show" at bounding box center [142, 240] width 65 height 41
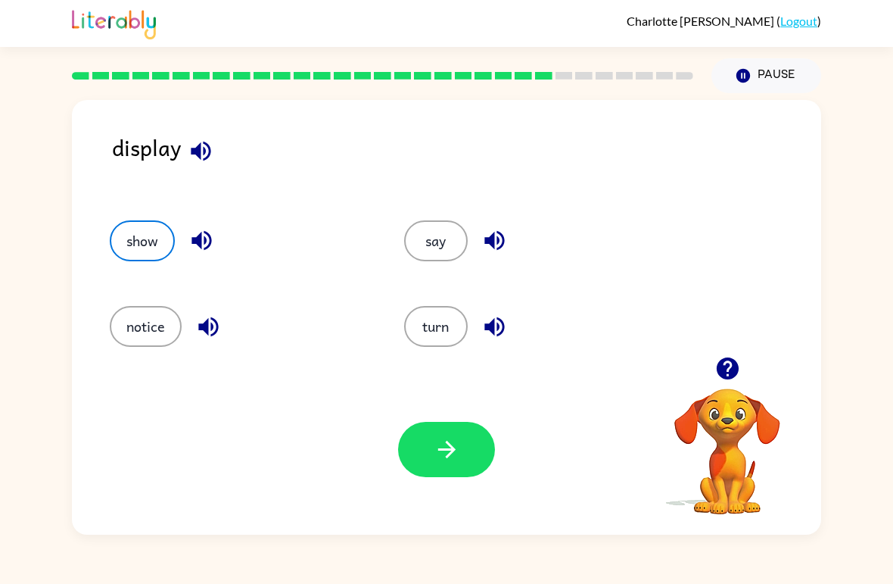
click at [465, 453] on button "button" at bounding box center [446, 449] width 97 height 55
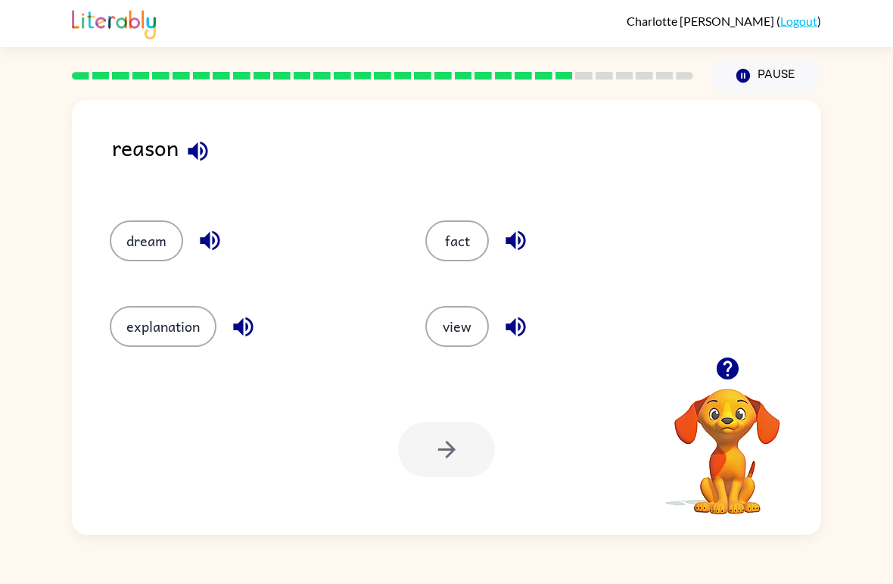
click at [173, 326] on button "explanation" at bounding box center [163, 326] width 107 height 41
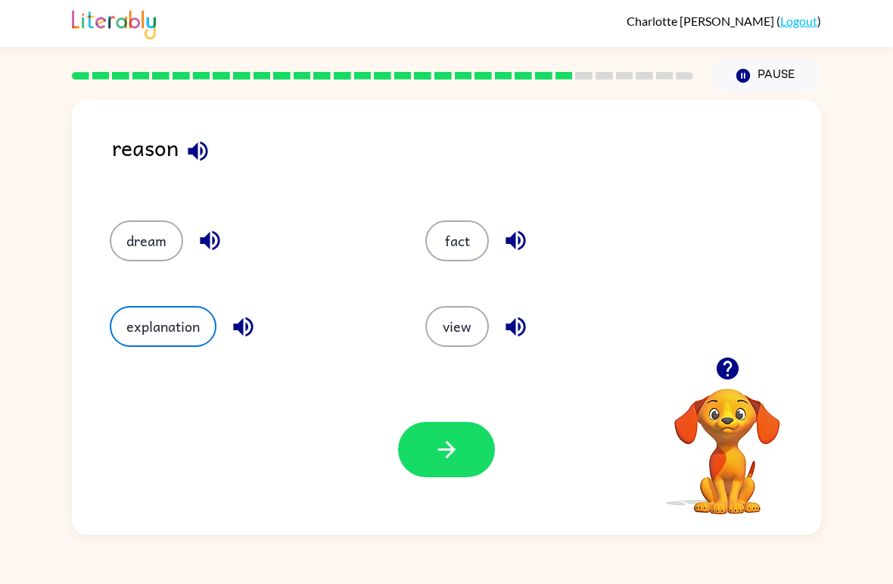
click at [435, 454] on icon "button" at bounding box center [447, 449] width 27 height 27
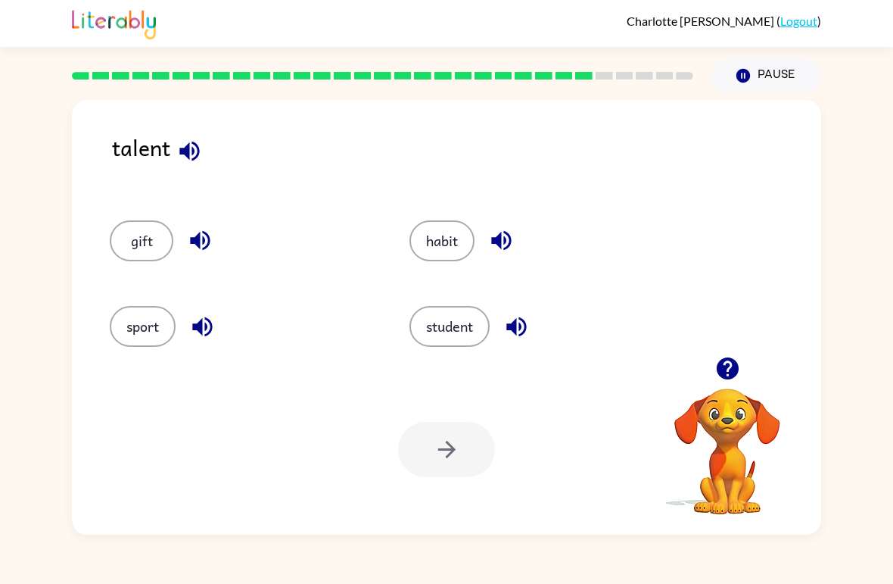
click at [141, 239] on button "gift" at bounding box center [142, 240] width 64 height 41
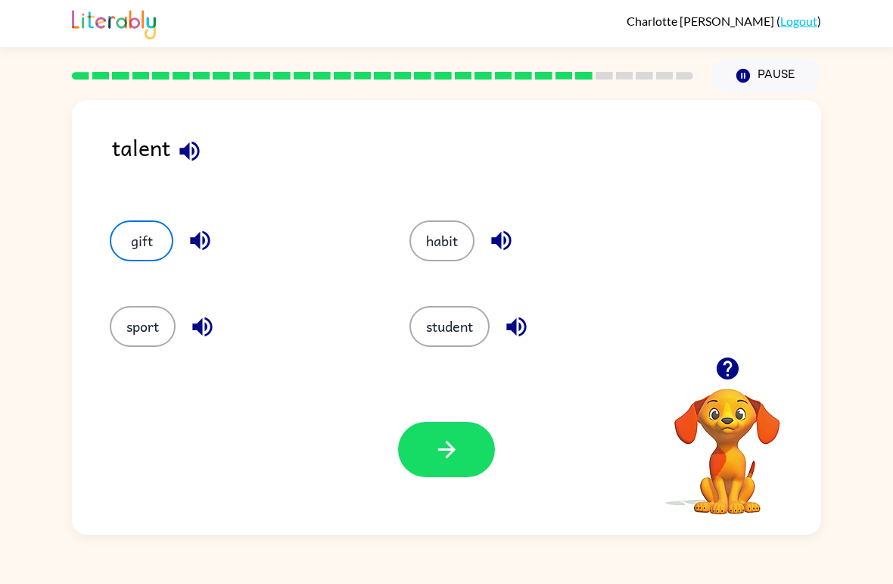
click at [468, 453] on button "button" at bounding box center [446, 449] width 97 height 55
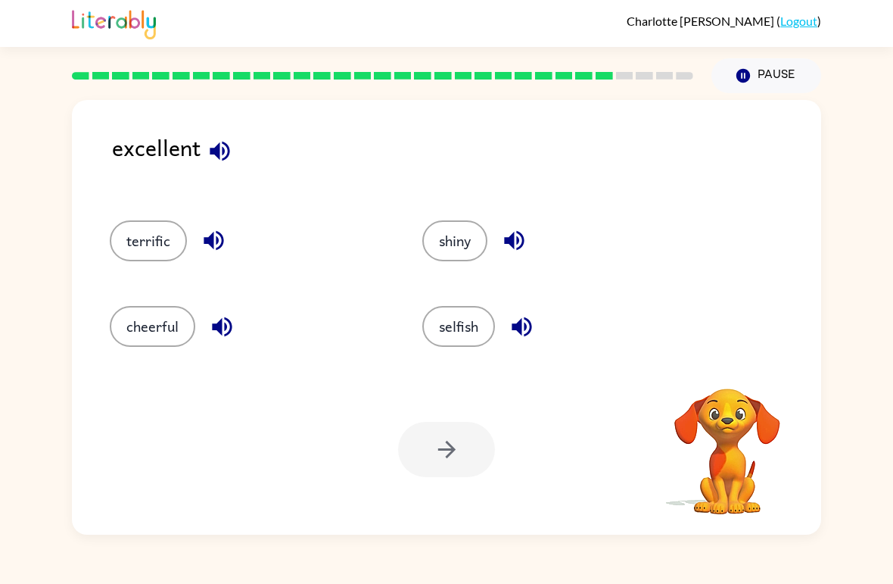
click at [142, 236] on button "terrific" at bounding box center [148, 240] width 77 height 41
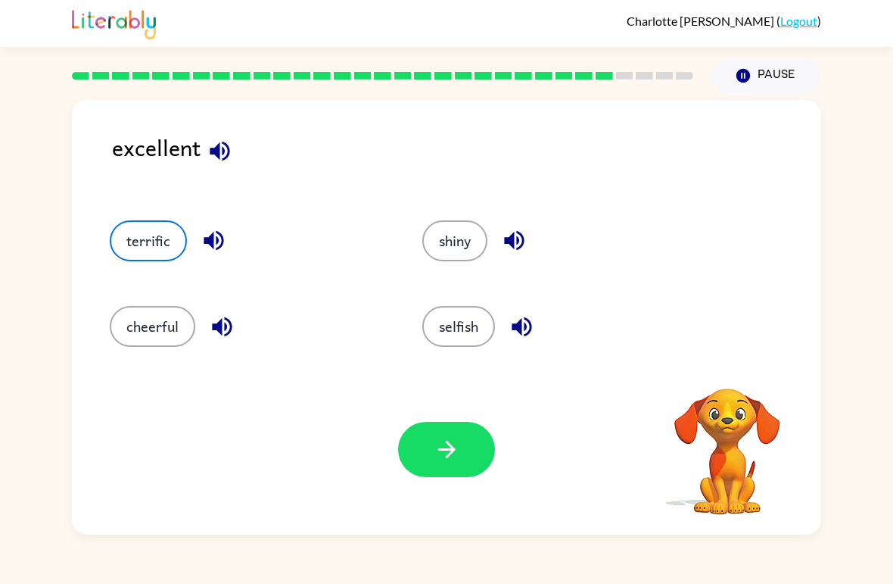
click at [447, 448] on icon "button" at bounding box center [447, 449] width 27 height 27
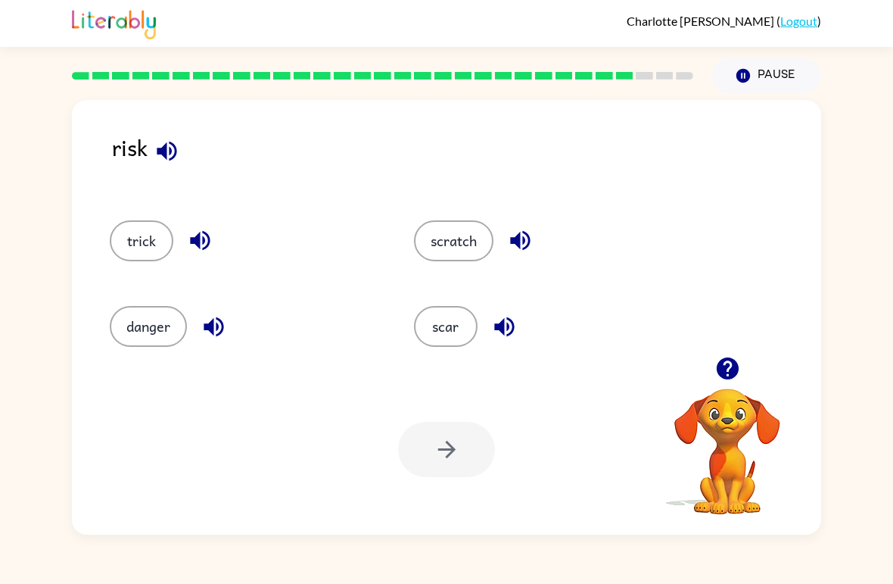
click at [157, 313] on button "danger" at bounding box center [148, 326] width 77 height 41
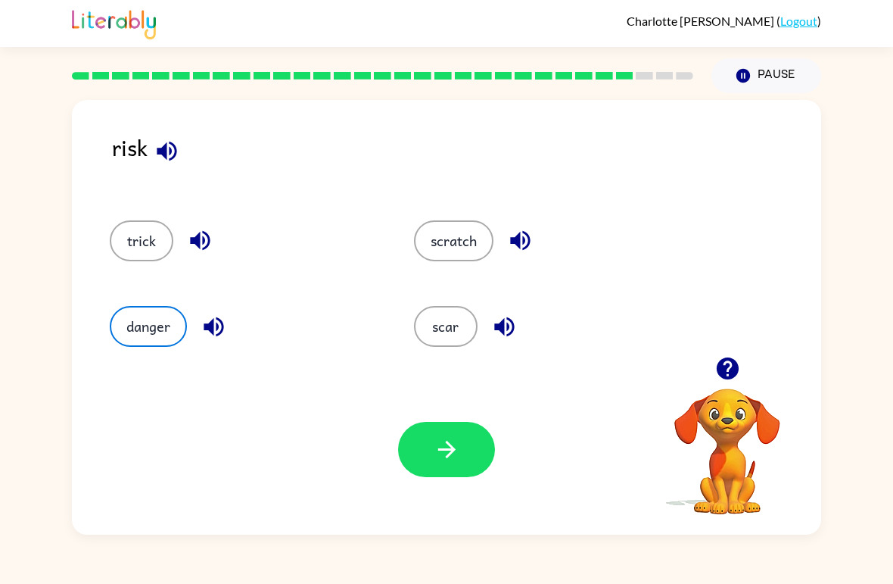
click at [478, 454] on button "button" at bounding box center [446, 449] width 97 height 55
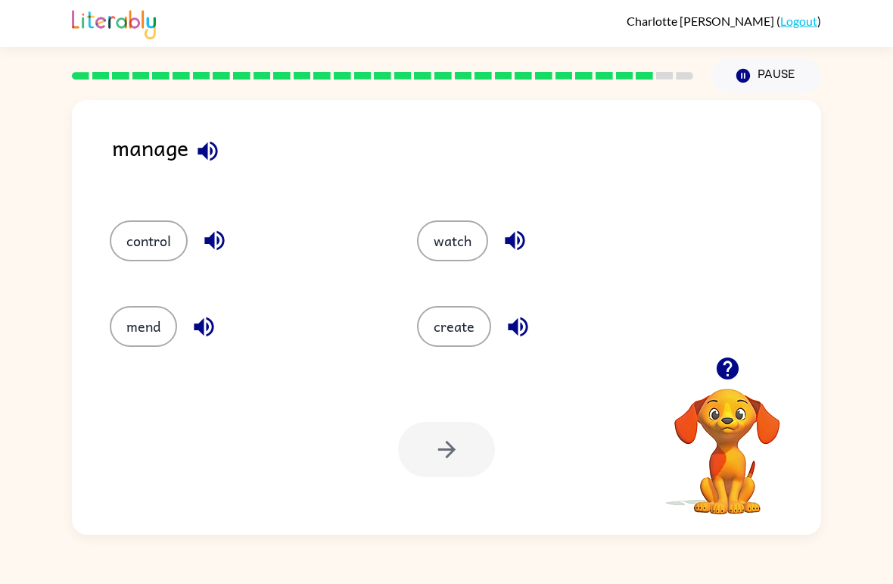
click at [142, 256] on button "control" at bounding box center [149, 240] width 78 height 41
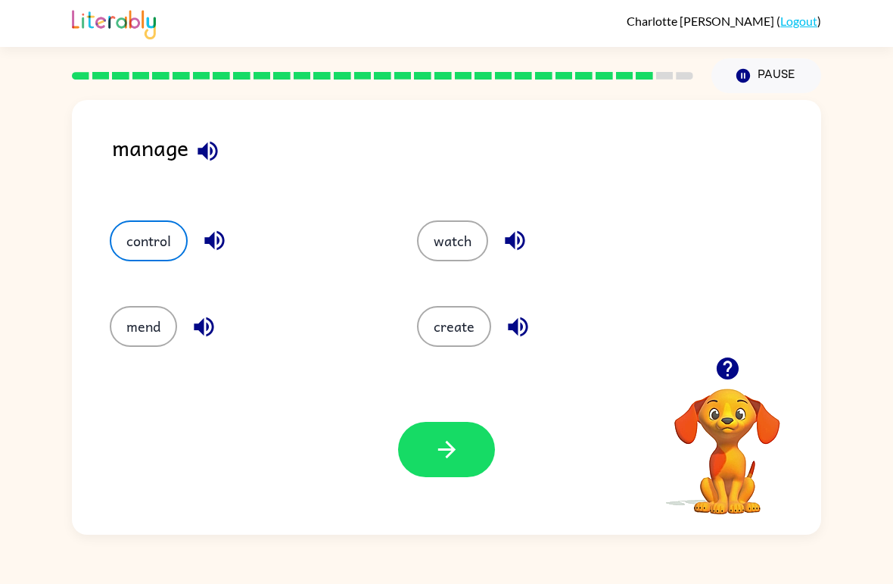
click at [454, 460] on icon "button" at bounding box center [447, 449] width 27 height 27
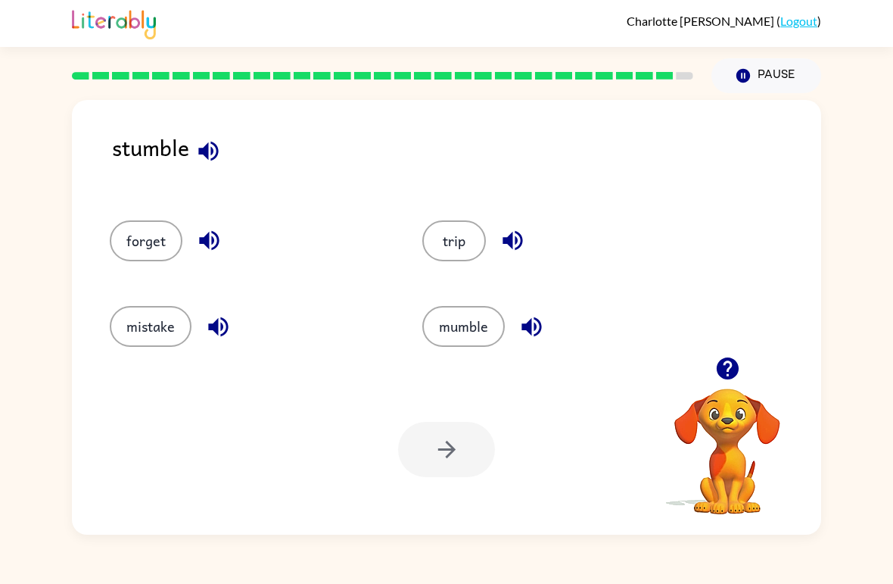
click at [457, 223] on button "trip" at bounding box center [455, 240] width 64 height 41
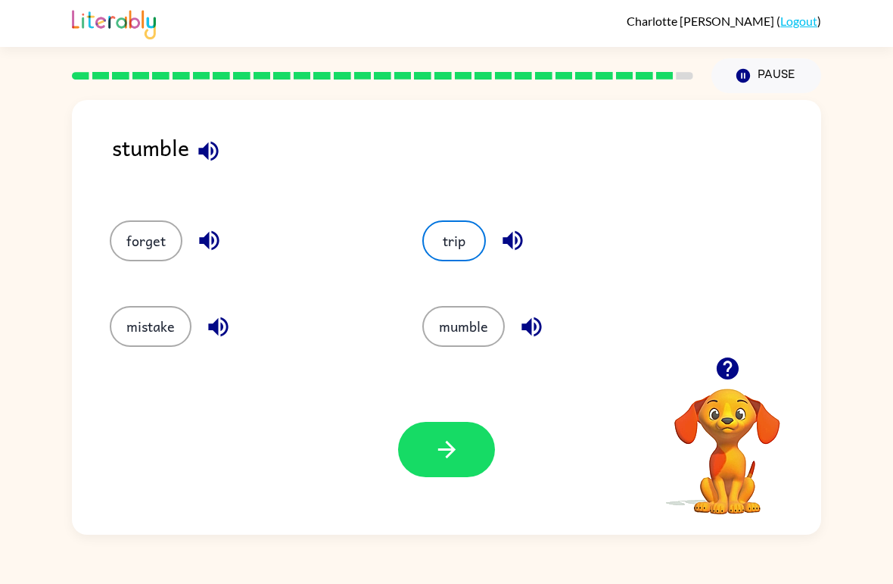
click at [451, 447] on icon "button" at bounding box center [446, 449] width 17 height 17
